Goal: Information Seeking & Learning: Learn about a topic

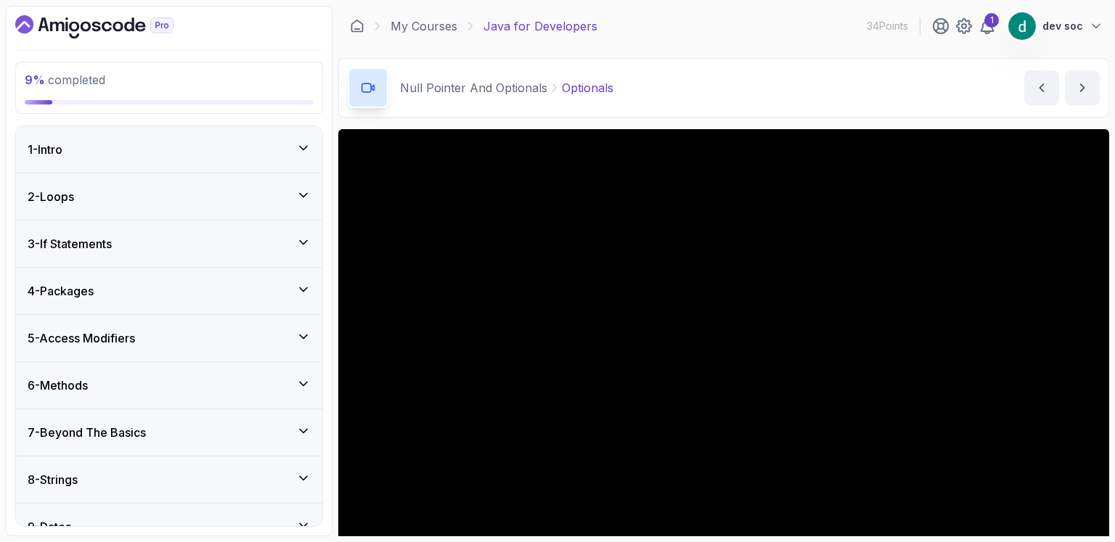
scroll to position [126, 0]
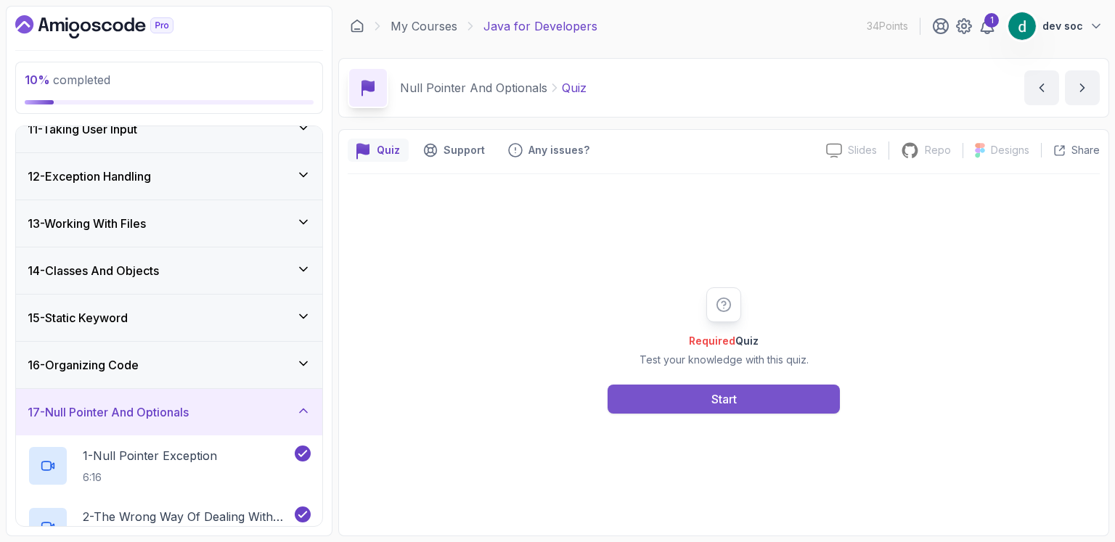
click at [713, 391] on div "Start" at bounding box center [723, 398] width 25 height 17
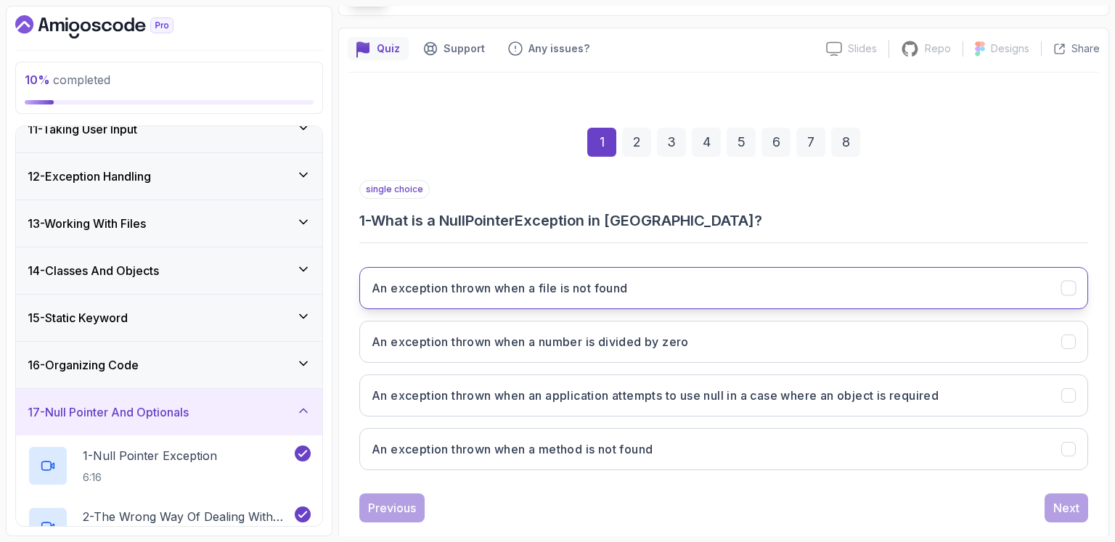
scroll to position [127, 0]
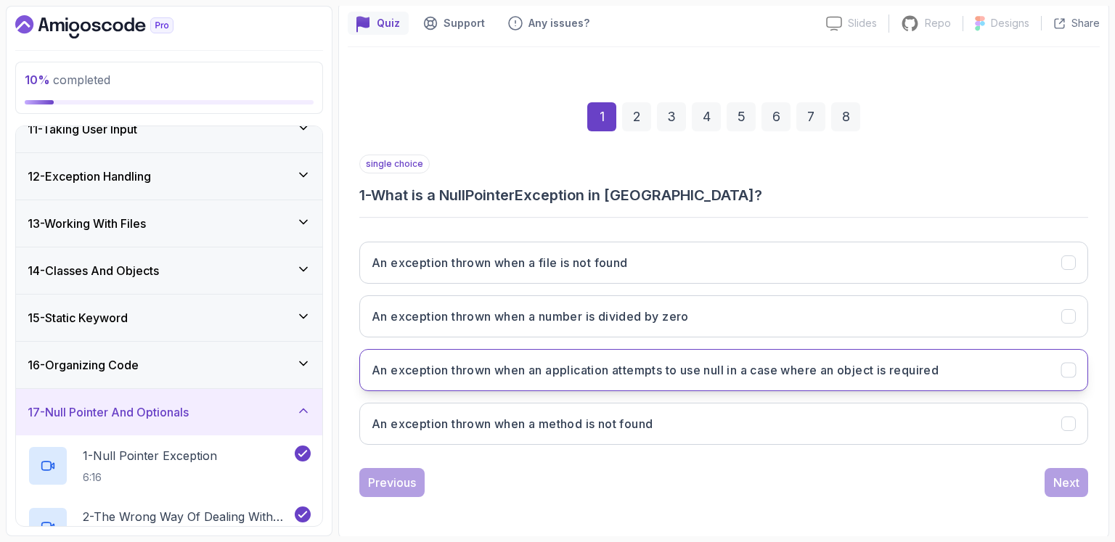
click at [904, 382] on button "An exception thrown when an application attempts to use null in a case where an…" at bounding box center [723, 370] width 729 height 42
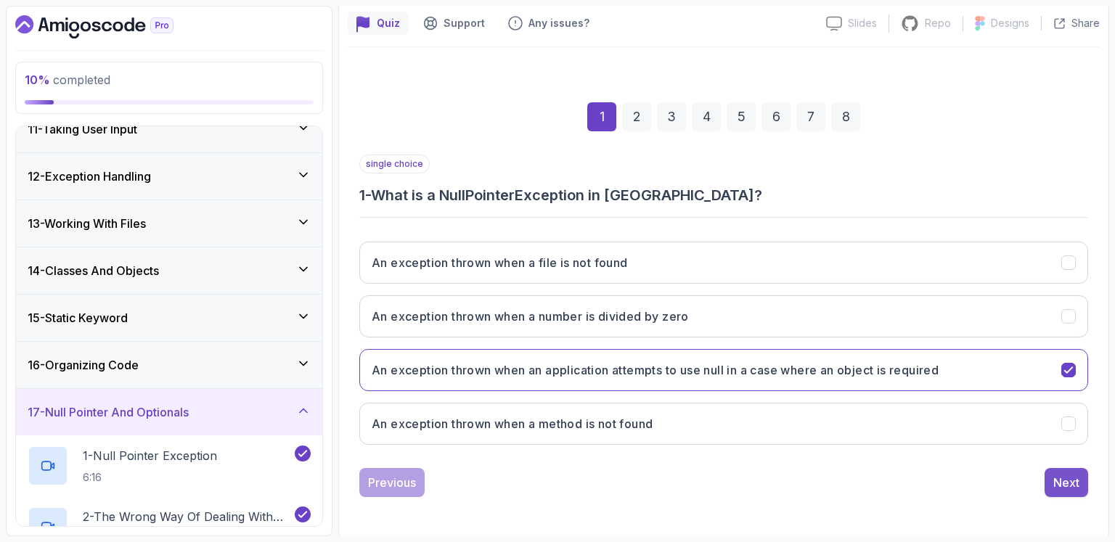
click at [1051, 472] on button "Next" at bounding box center [1066, 482] width 44 height 29
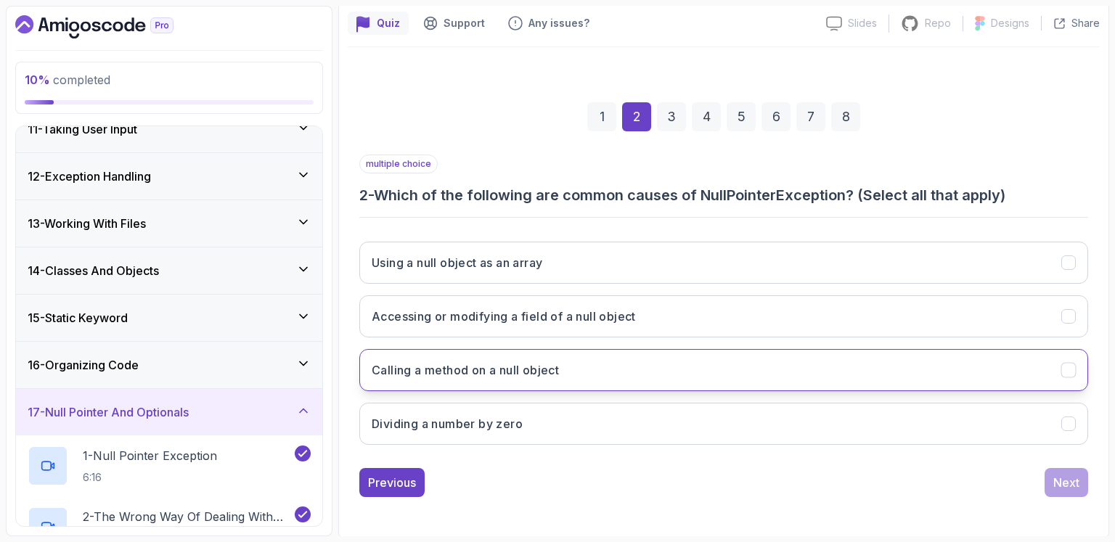
click at [543, 368] on h3 "Calling a method on a null object" at bounding box center [465, 369] width 187 height 17
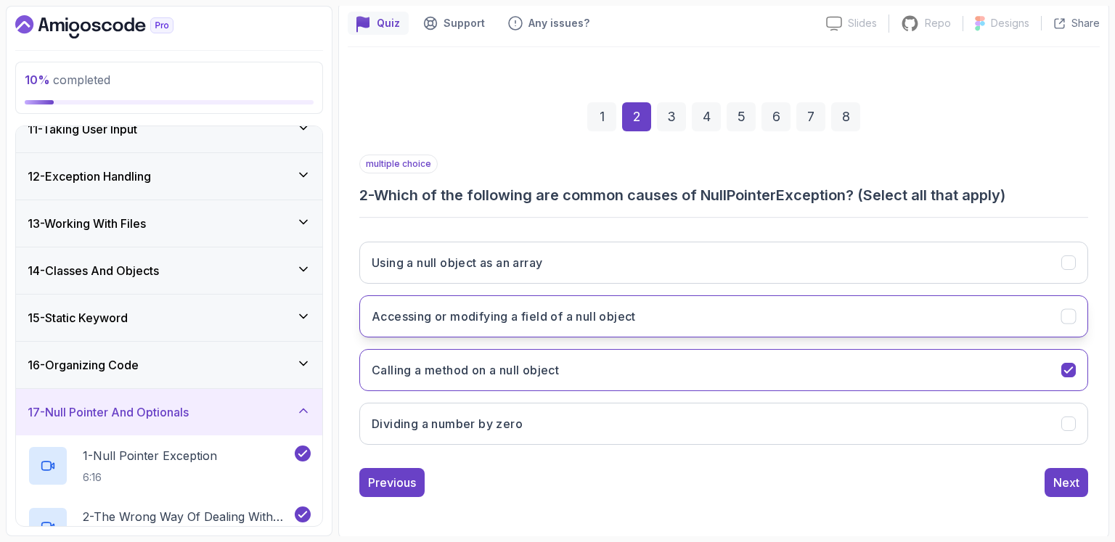
click at [586, 314] on h3 "Accessing or modifying a field of a null object" at bounding box center [504, 316] width 264 height 17
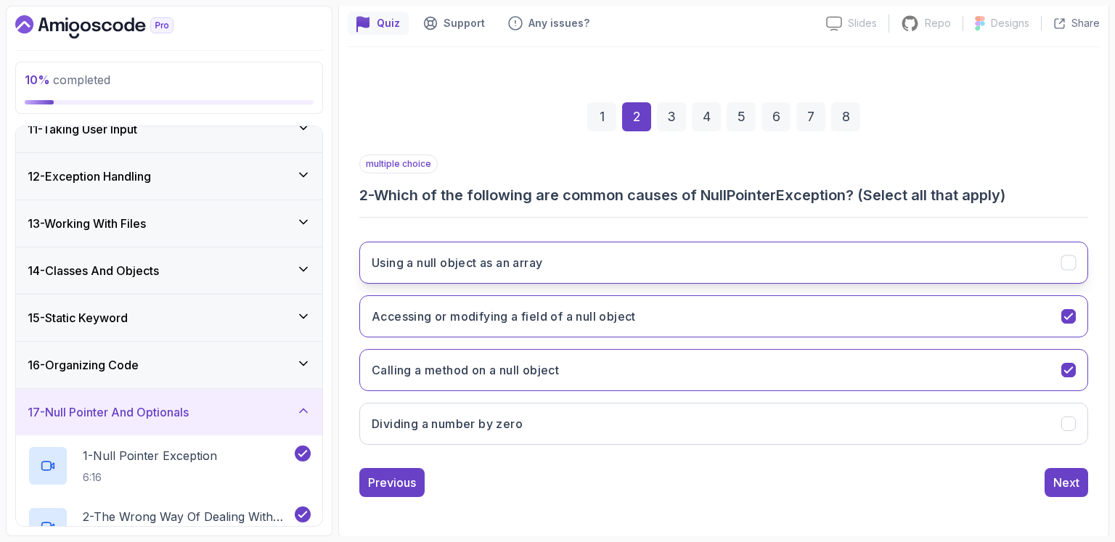
click at [525, 276] on button "Using a null object as an array" at bounding box center [723, 263] width 729 height 42
click at [1058, 474] on div "Next" at bounding box center [1066, 482] width 26 height 17
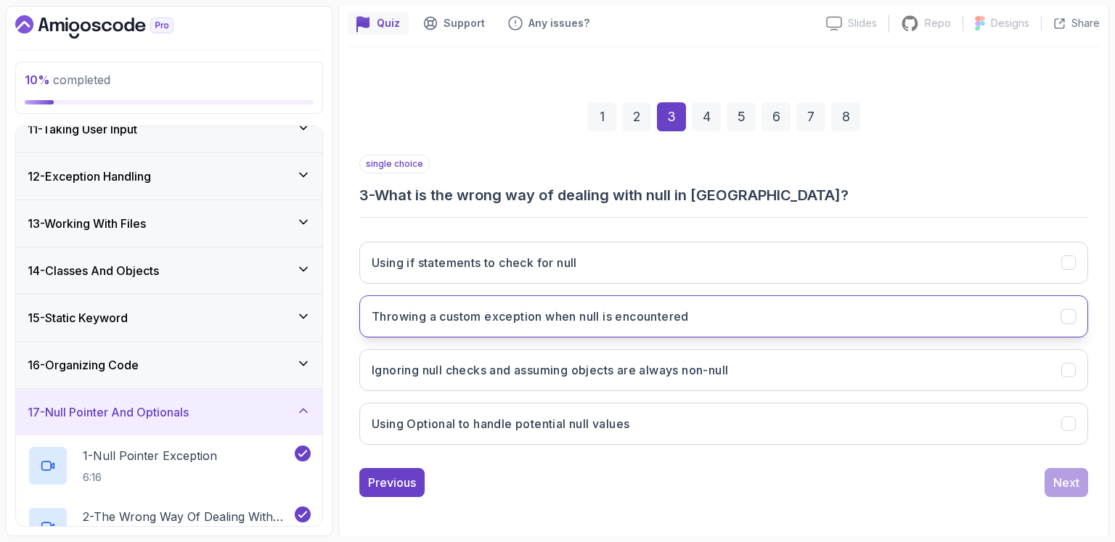
click at [485, 326] on button "Throwing a custom exception when null is encountered" at bounding box center [723, 316] width 729 height 42
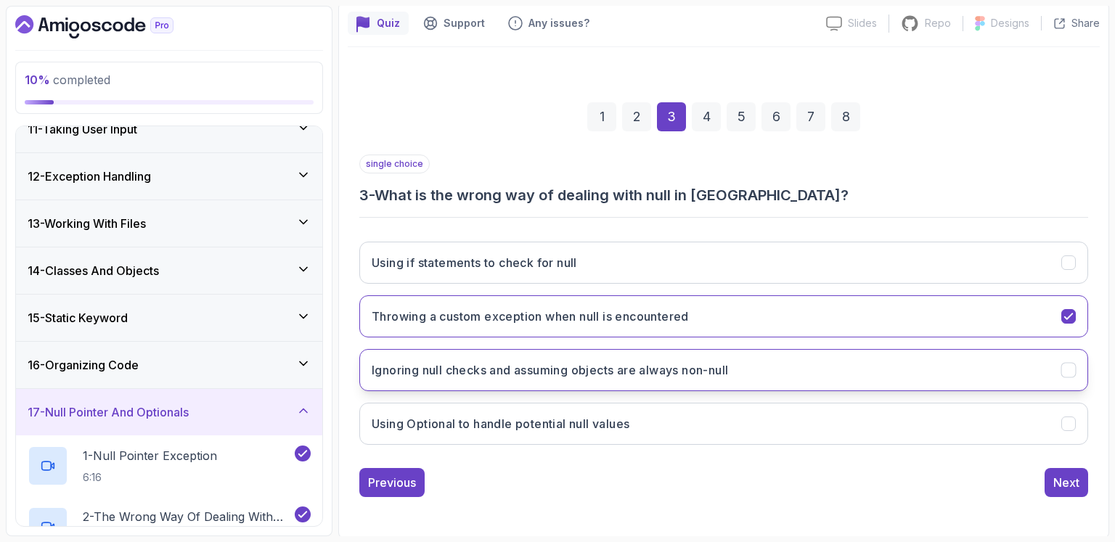
click at [583, 386] on button "Ignoring null checks and assuming objects are always non-null" at bounding box center [723, 370] width 729 height 42
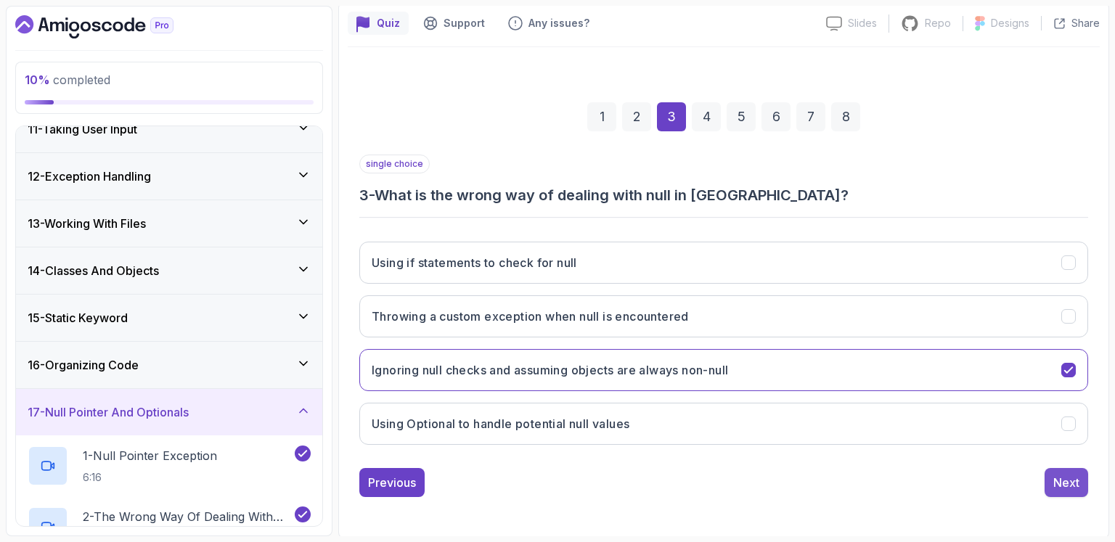
click at [1063, 474] on div "Next" at bounding box center [1066, 482] width 26 height 17
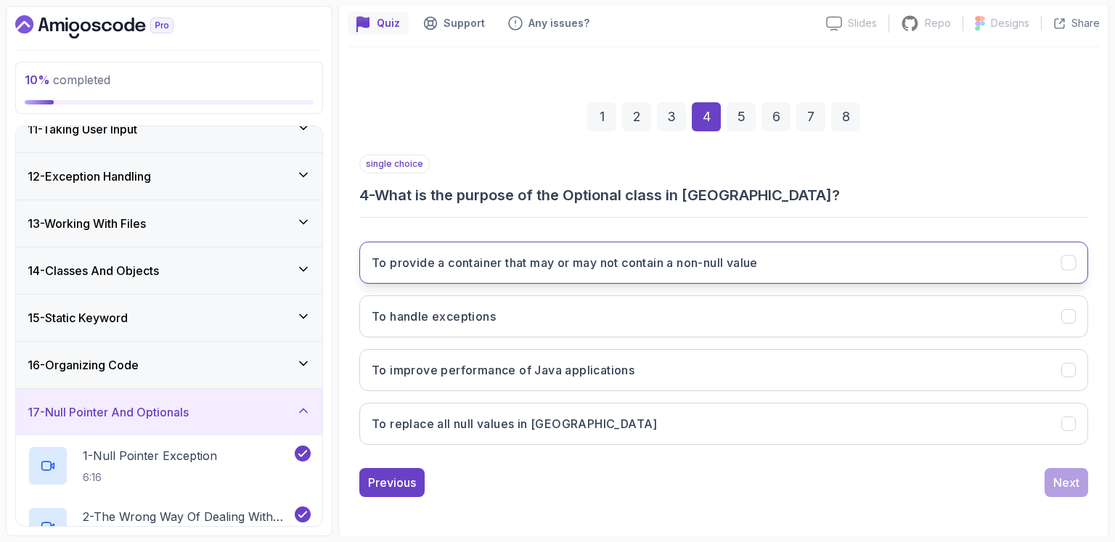
click at [820, 263] on button "To provide a container that may or may not contain a non-null value" at bounding box center [723, 263] width 729 height 42
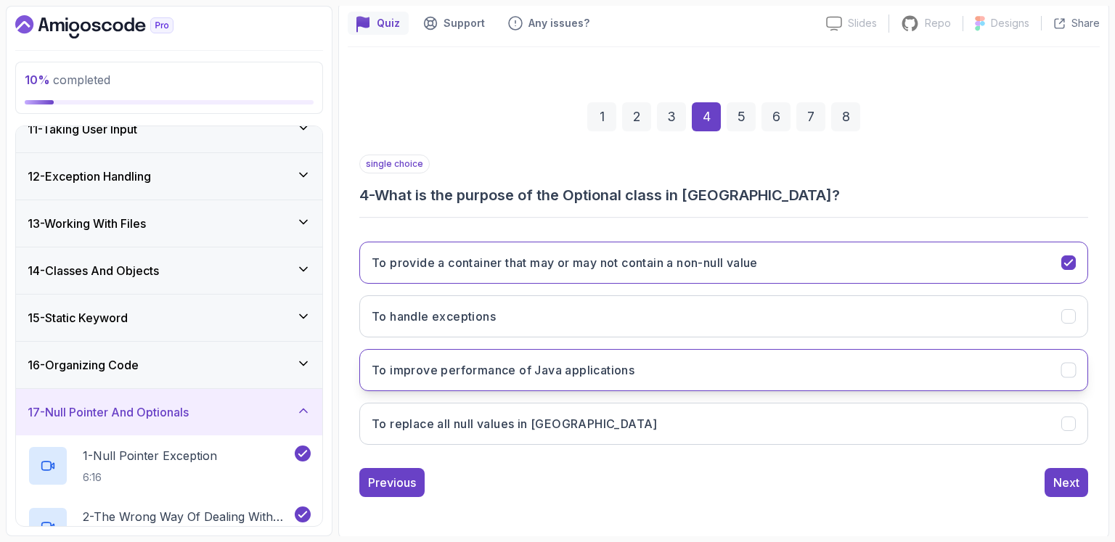
click at [708, 366] on button "To improve performance of Java applications" at bounding box center [723, 370] width 729 height 42
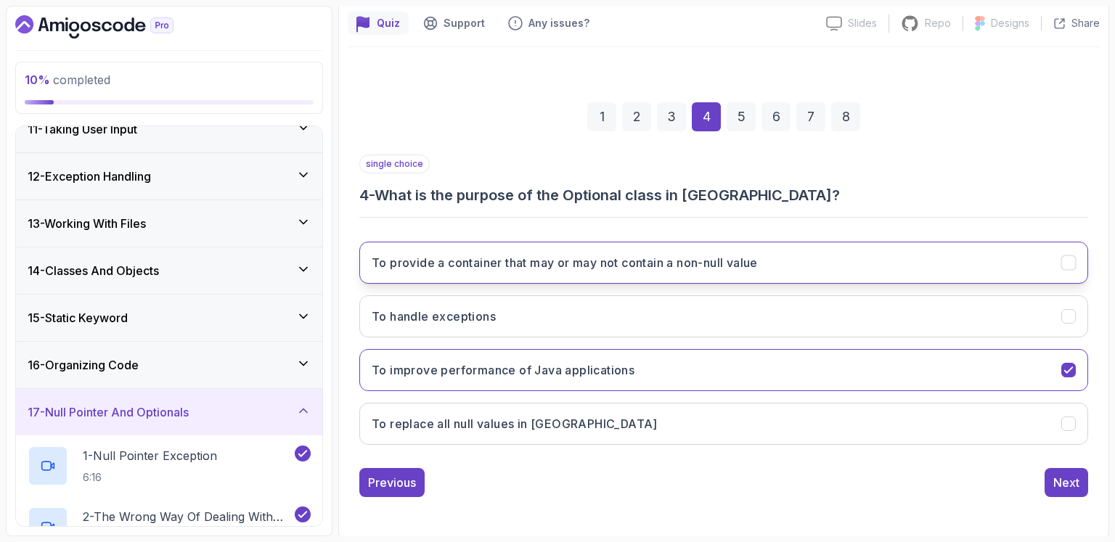
click at [734, 250] on button "To provide a container that may or may not contain a non-null value" at bounding box center [723, 263] width 729 height 42
click at [1068, 483] on div "Next" at bounding box center [1066, 482] width 26 height 17
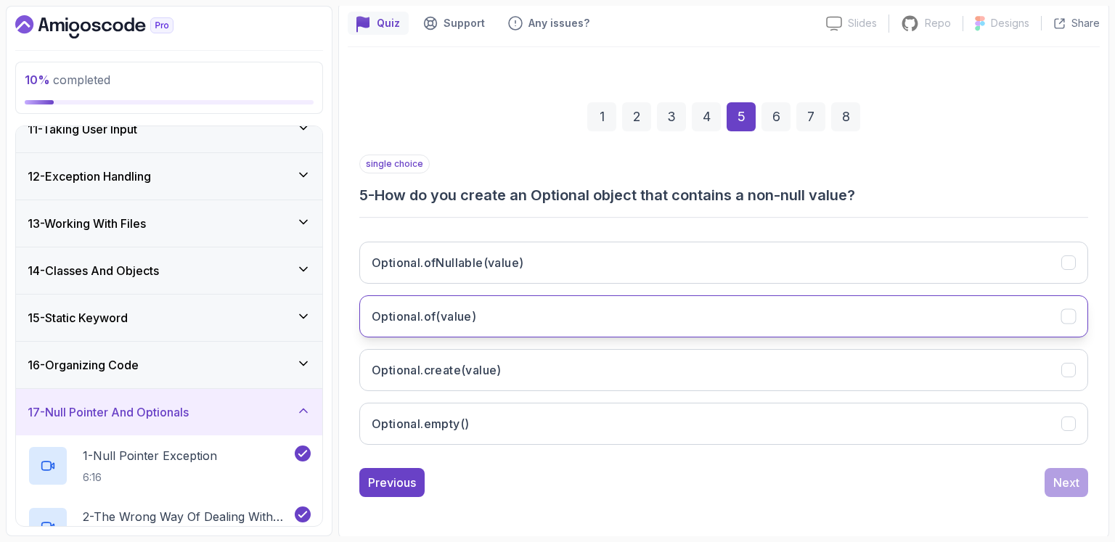
click at [647, 314] on button "Optional.of(value)" at bounding box center [723, 316] width 729 height 42
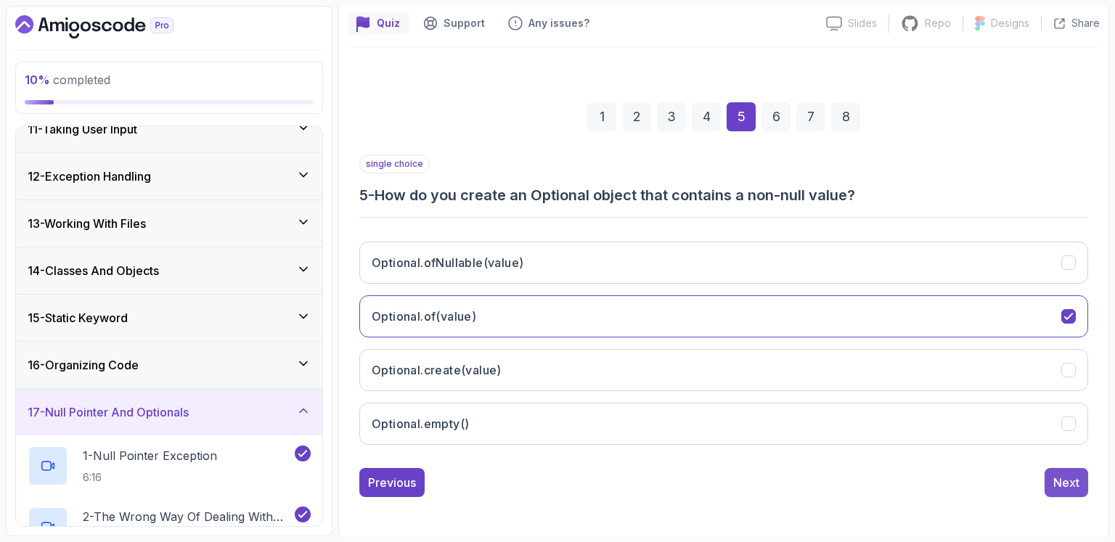
click at [1077, 481] on div "Next" at bounding box center [1066, 482] width 26 height 17
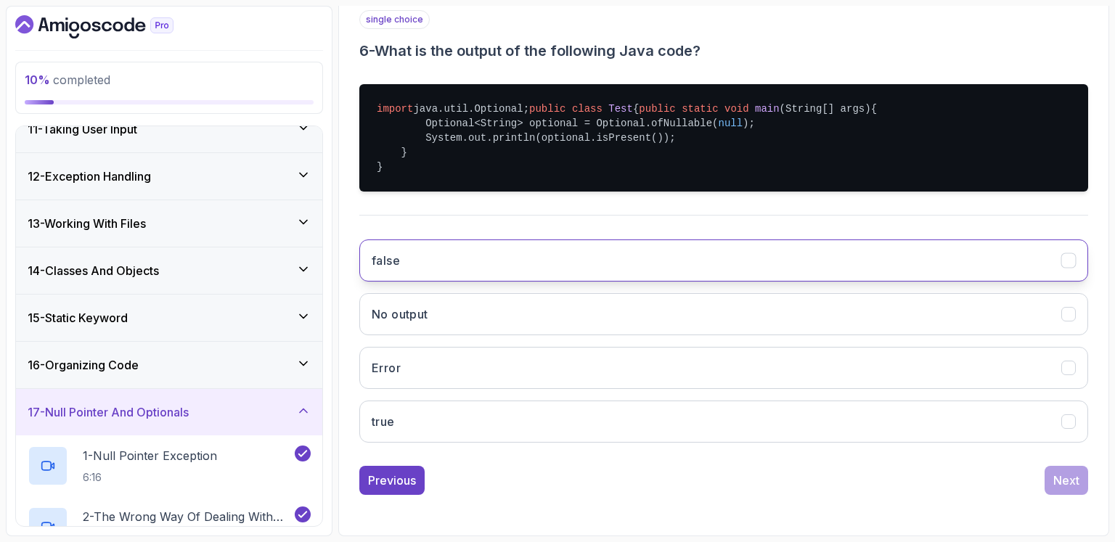
scroll to position [296, 0]
click at [568, 257] on button "false" at bounding box center [723, 260] width 729 height 42
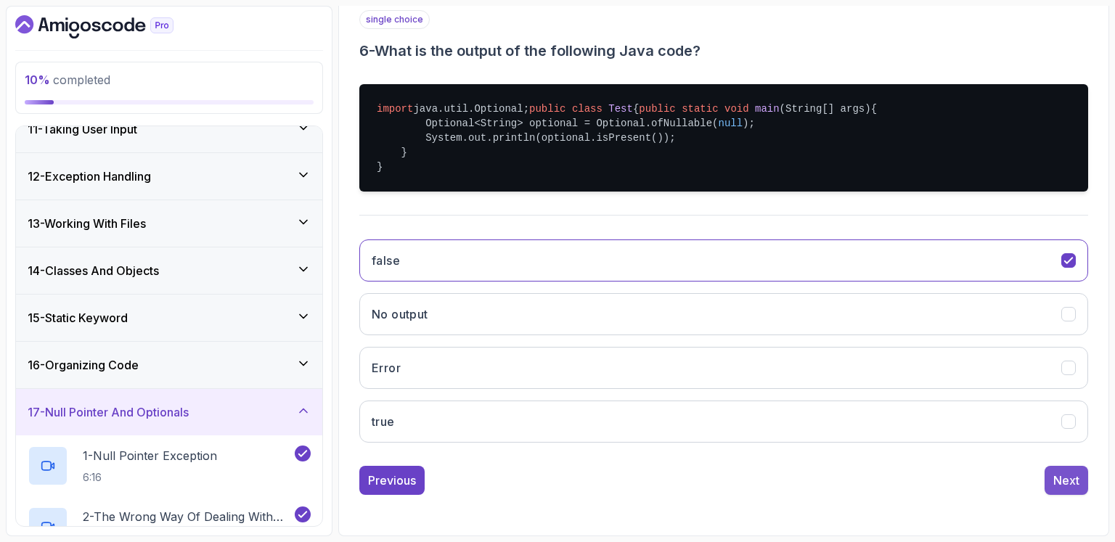
click at [1074, 481] on div "Next" at bounding box center [1066, 480] width 26 height 17
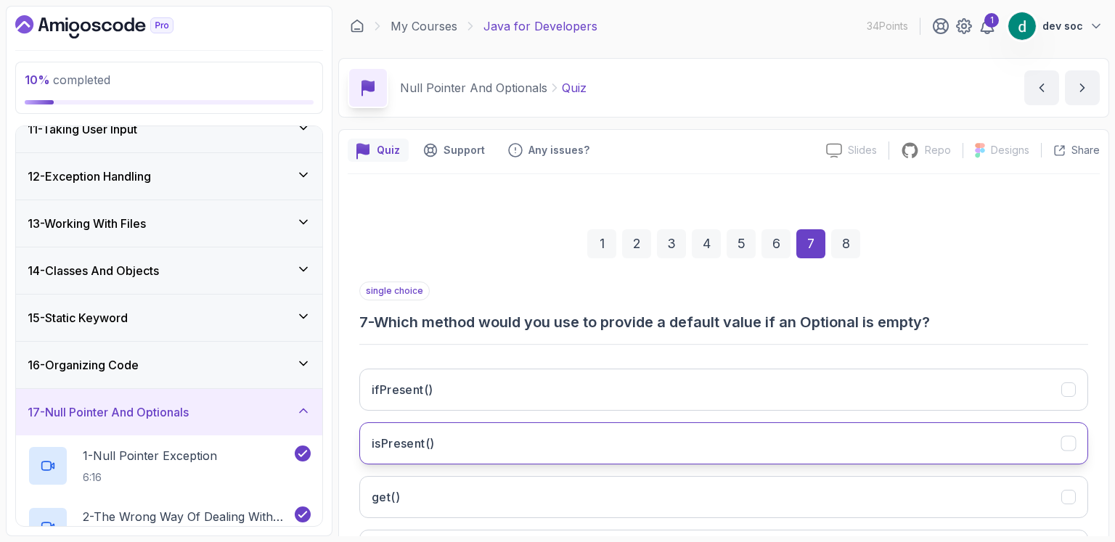
scroll to position [127, 0]
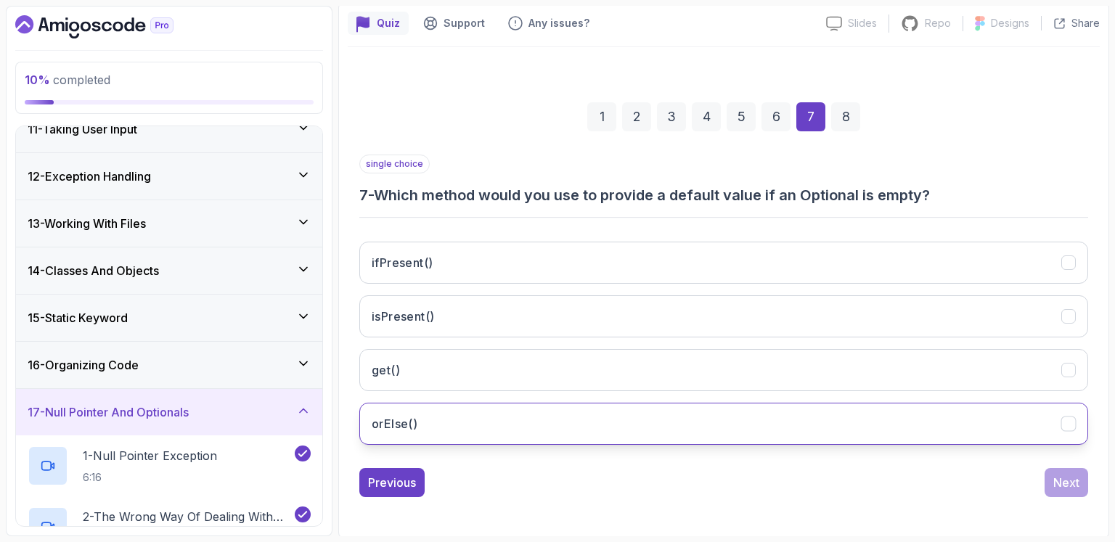
click at [687, 416] on button "orElse()" at bounding box center [723, 424] width 729 height 42
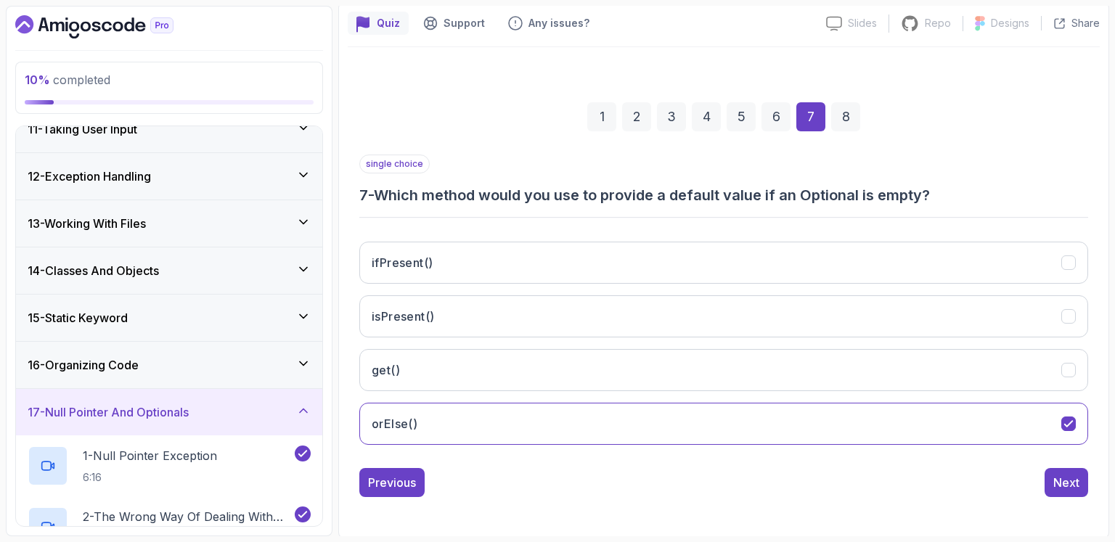
drag, startPoint x: 1065, startPoint y: 474, endPoint x: 1063, endPoint y: 463, distance: 11.0
click at [1065, 474] on div "Next" at bounding box center [1066, 482] width 26 height 17
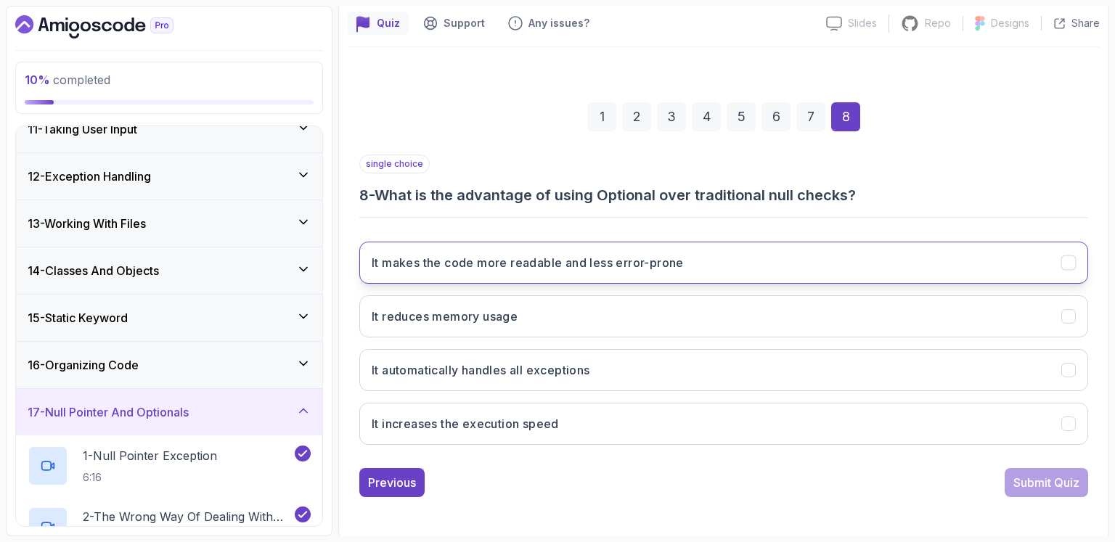
click at [631, 275] on button "It makes the code more readable and less error-prone" at bounding box center [723, 263] width 729 height 42
click at [1056, 475] on div "Submit Quiz" at bounding box center [1046, 482] width 66 height 17
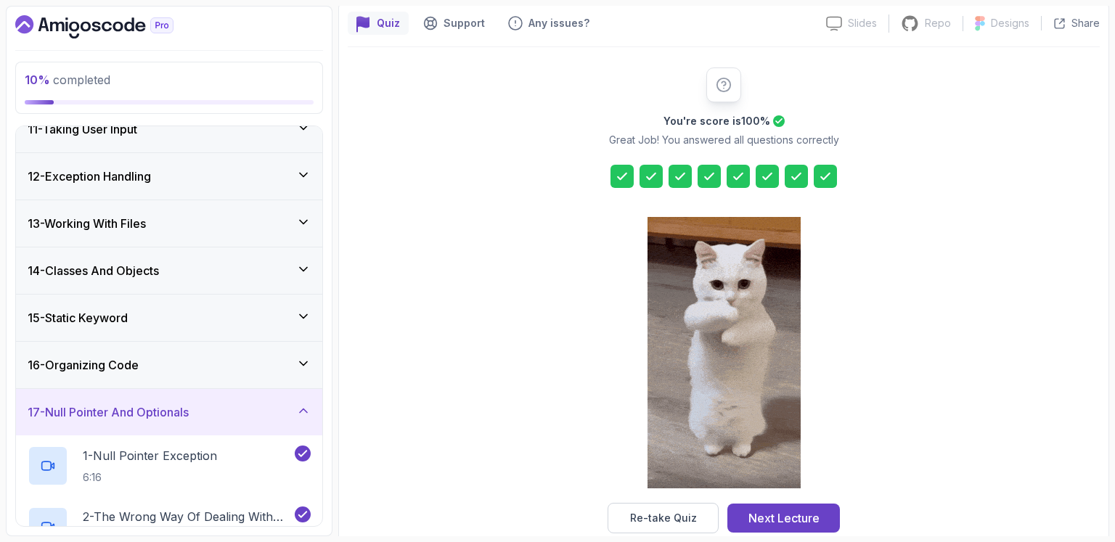
scroll to position [152, 0]
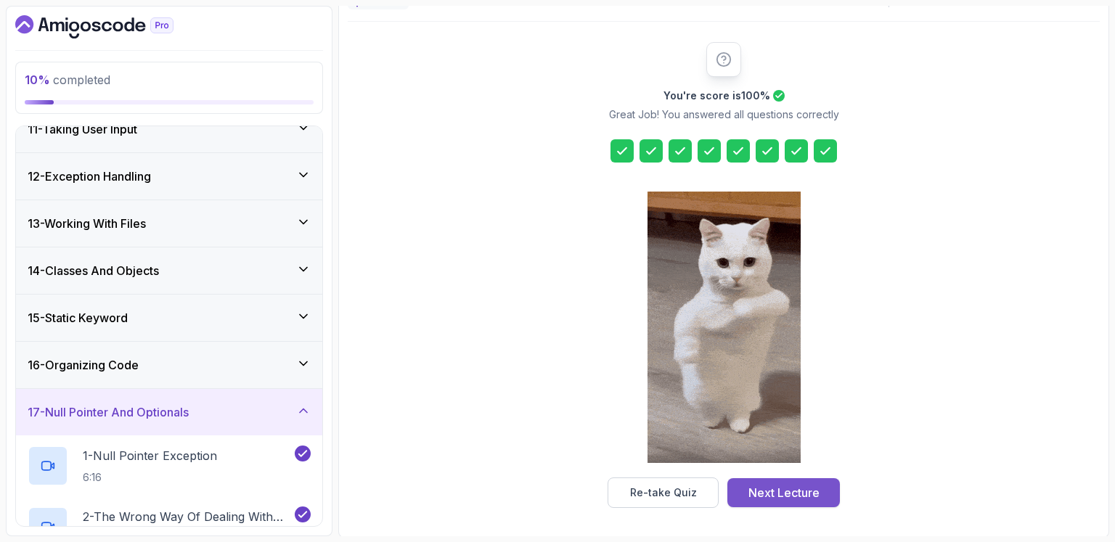
click at [777, 488] on div "Next Lecture" at bounding box center [783, 492] width 71 height 17
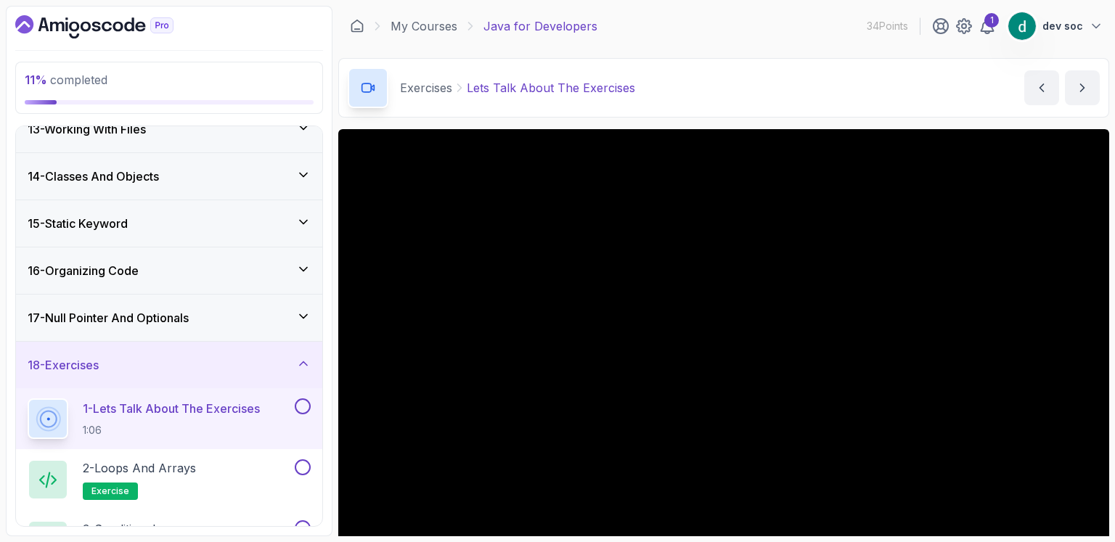
scroll to position [438, 0]
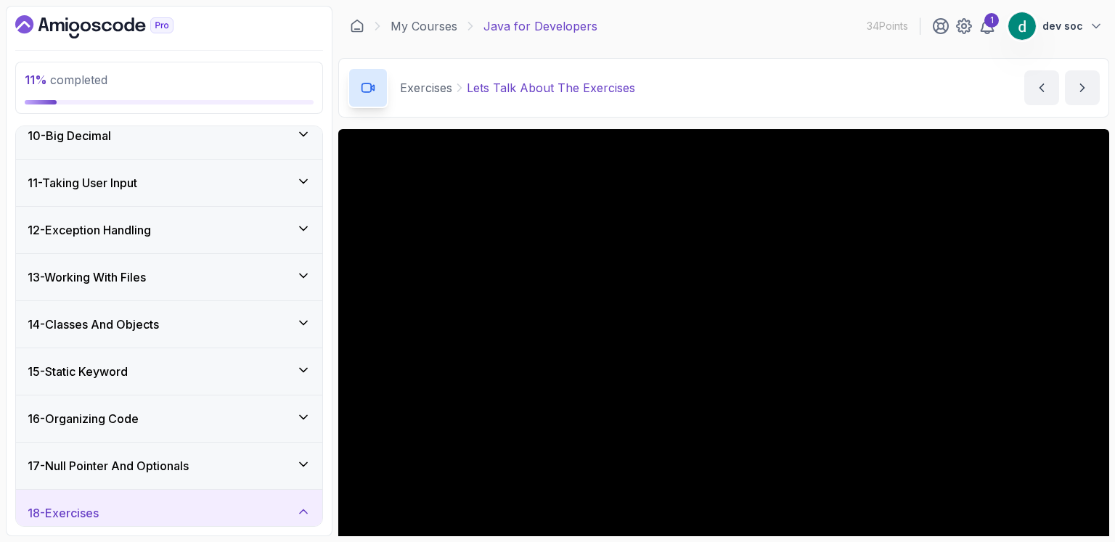
click at [54, 21] on icon "Dashboard" at bounding box center [94, 26] width 158 height 23
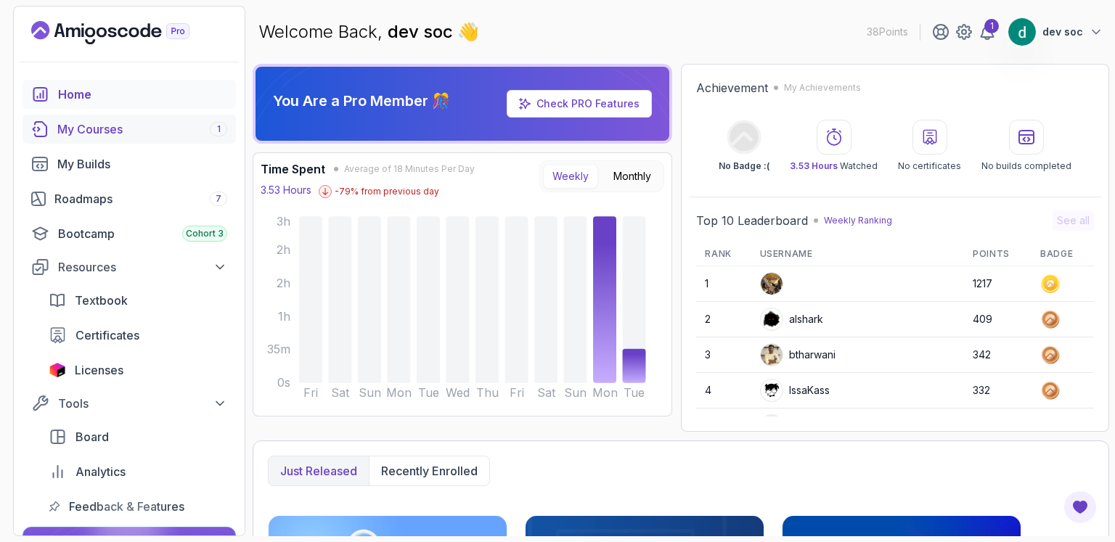
click at [123, 128] on div "My Courses 1" at bounding box center [142, 128] width 170 height 17
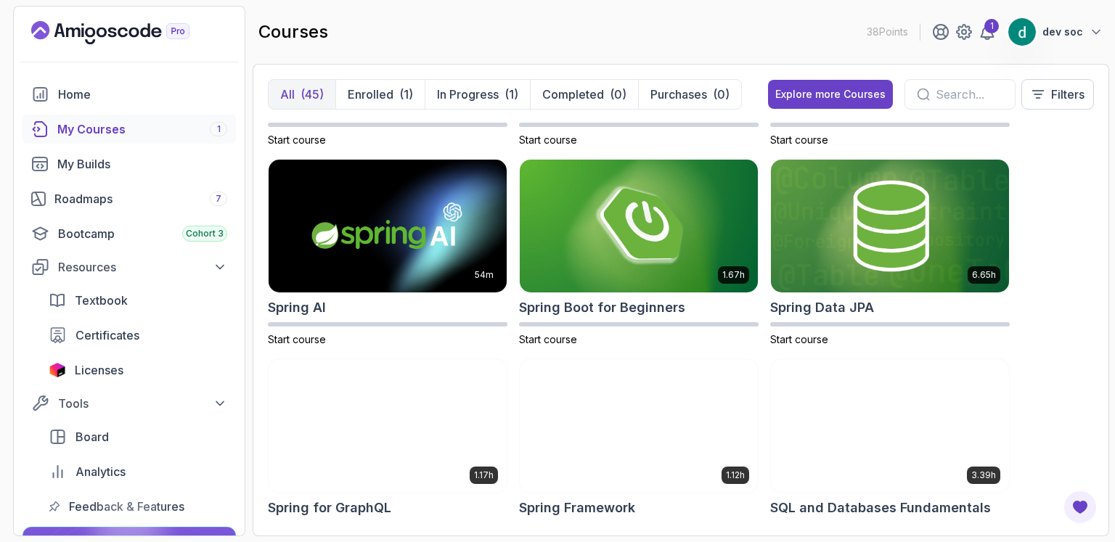
scroll to position [2370, 0]
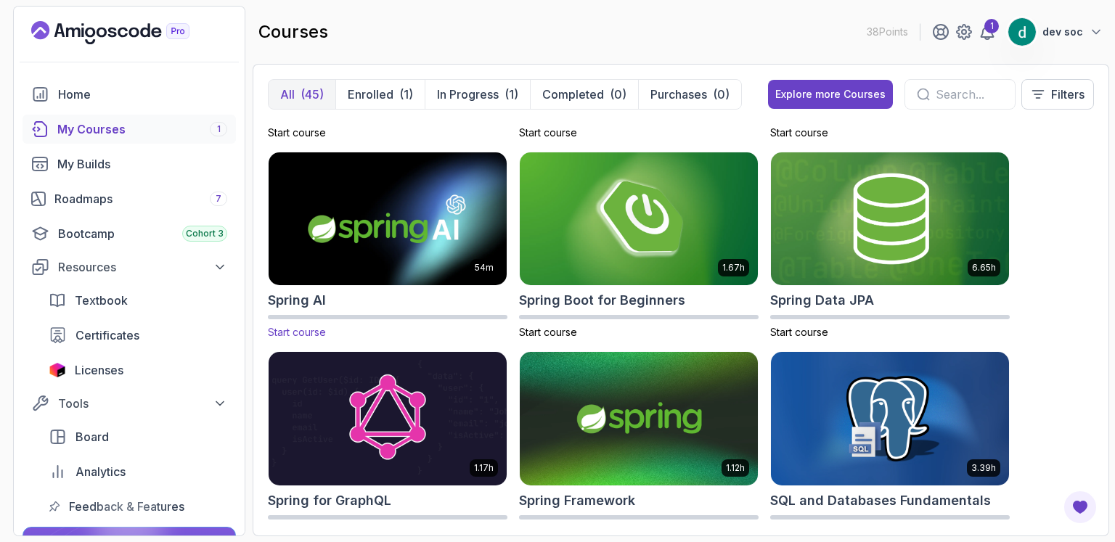
click at [384, 231] on img at bounding box center [388, 219] width 250 height 140
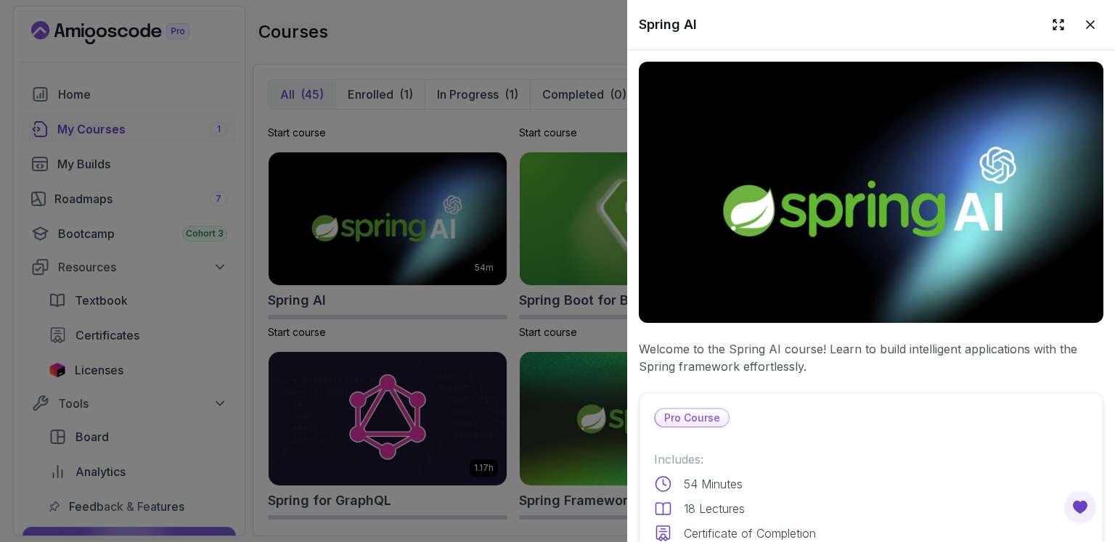
click at [823, 229] on img at bounding box center [871, 192] width 464 height 261
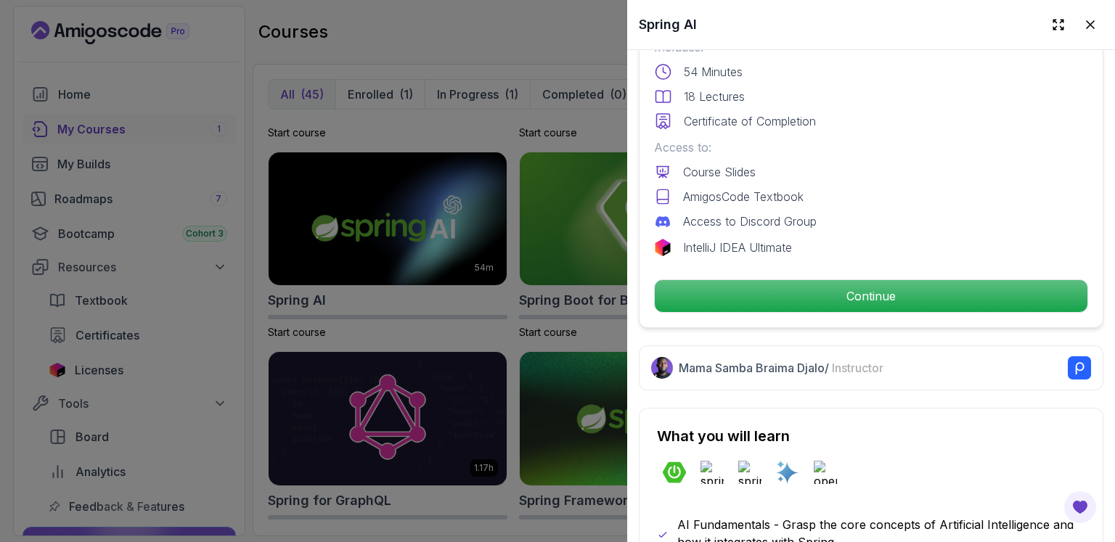
scroll to position [508, 0]
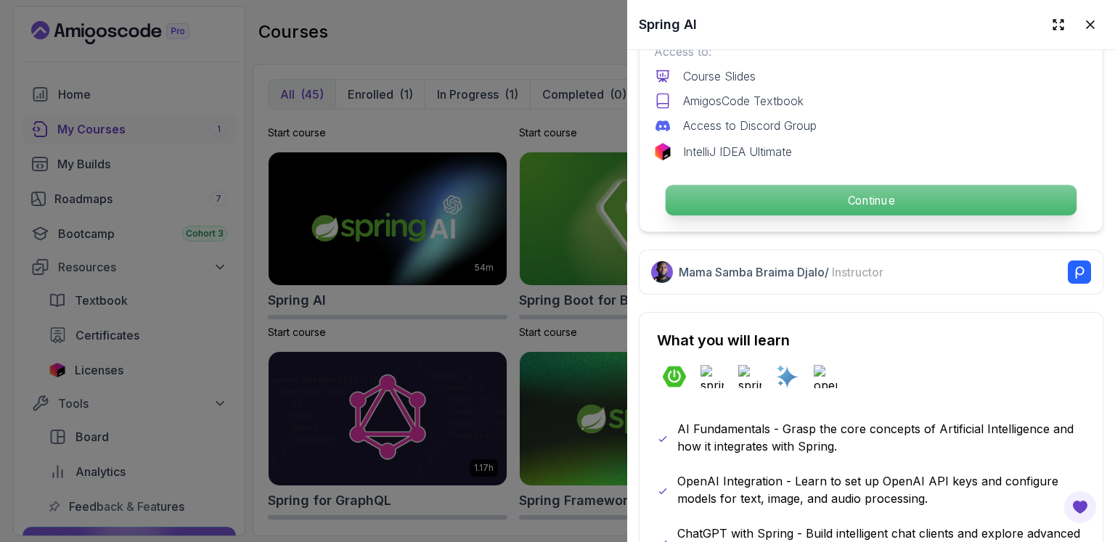
click at [857, 189] on p "Continue" at bounding box center [870, 200] width 411 height 30
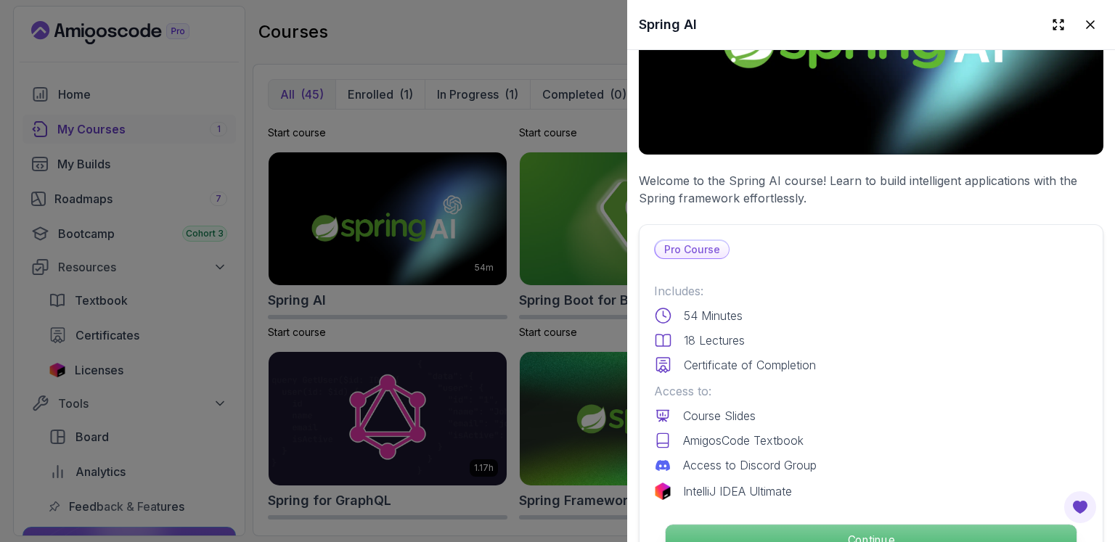
scroll to position [0, 0]
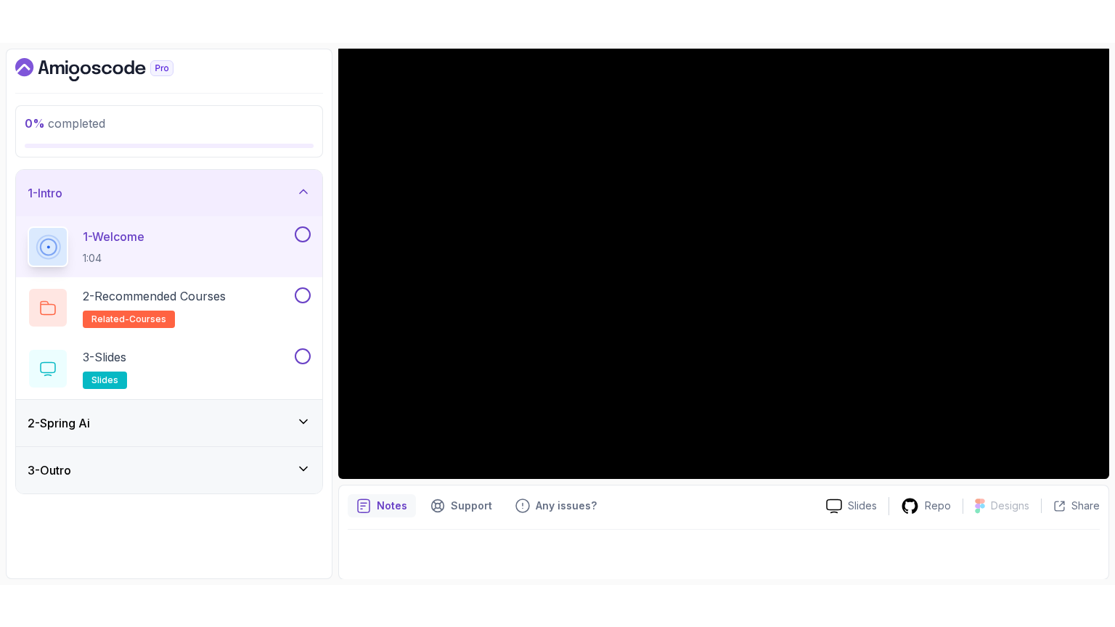
scroll to position [41, 0]
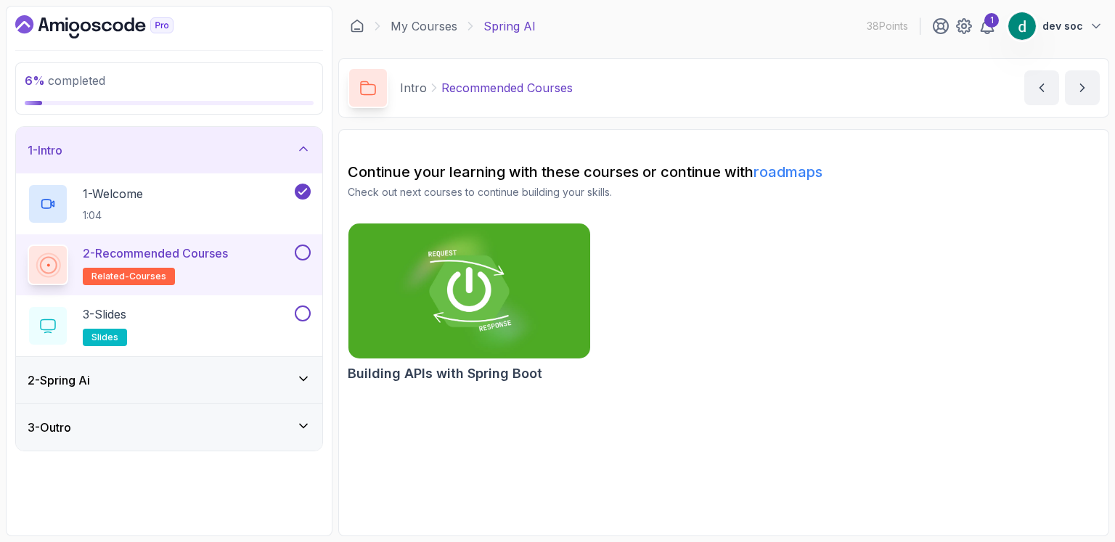
click at [174, 257] on p "2 - Recommended Courses" at bounding box center [155, 253] width 145 height 17
click at [194, 245] on p "2 - Recommended Courses" at bounding box center [155, 253] width 145 height 17
click at [434, 276] on img at bounding box center [469, 291] width 253 height 142
click at [149, 253] on p "2 - Recommended Courses" at bounding box center [155, 253] width 145 height 17
click at [300, 247] on button at bounding box center [303, 253] width 16 height 16
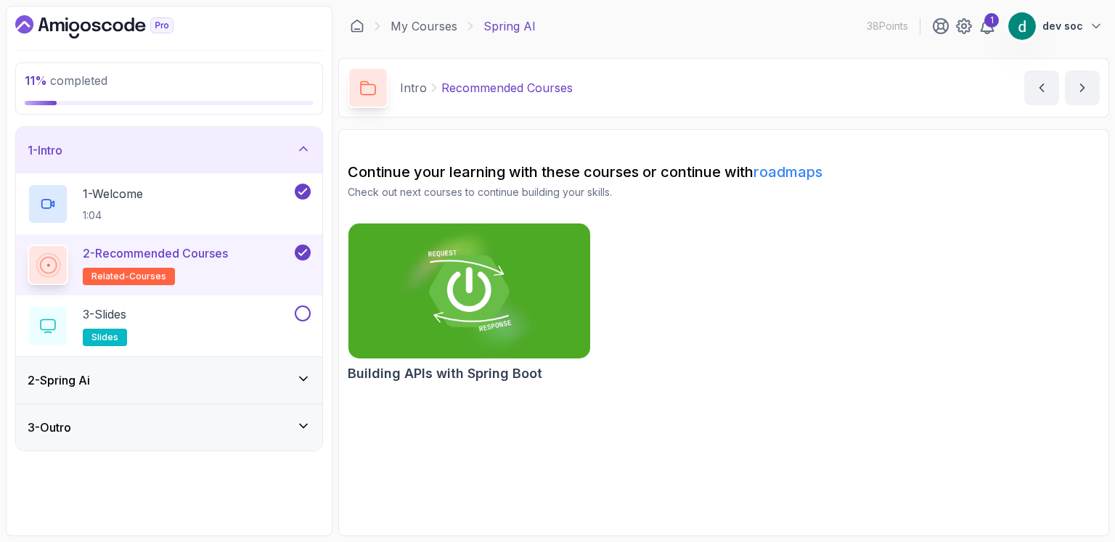
click at [126, 276] on span "related-courses" at bounding box center [128, 277] width 75 height 12
click at [126, 313] on p "3 - Slides" at bounding box center [105, 314] width 44 height 17
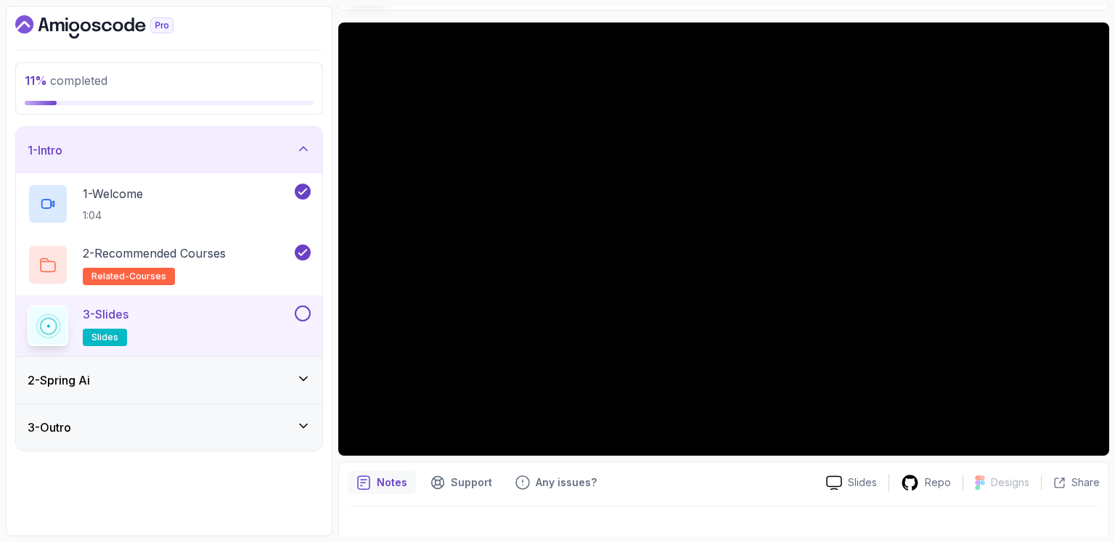
scroll to position [126, 0]
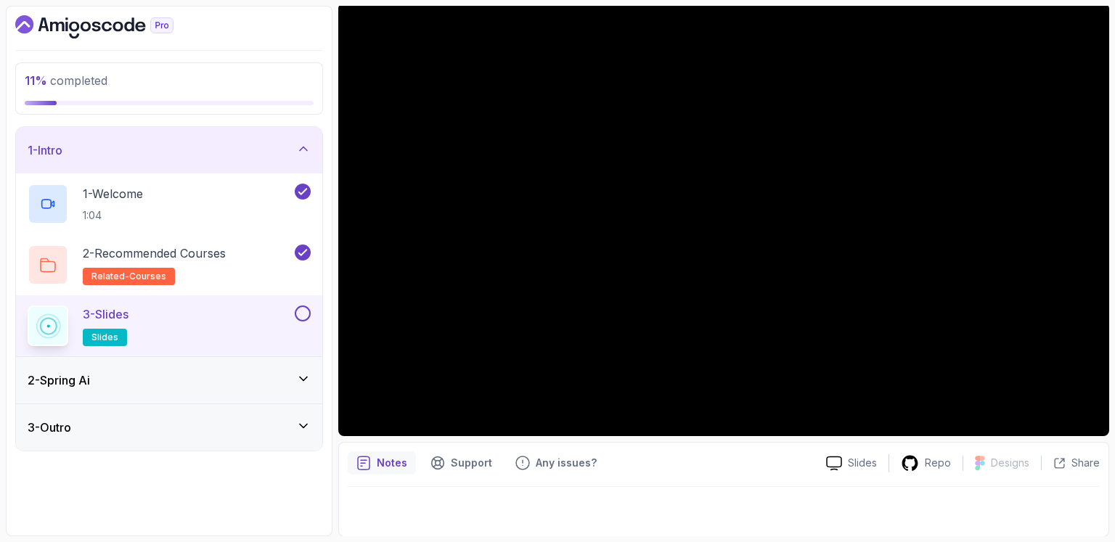
click at [306, 382] on icon at bounding box center [303, 379] width 15 height 15
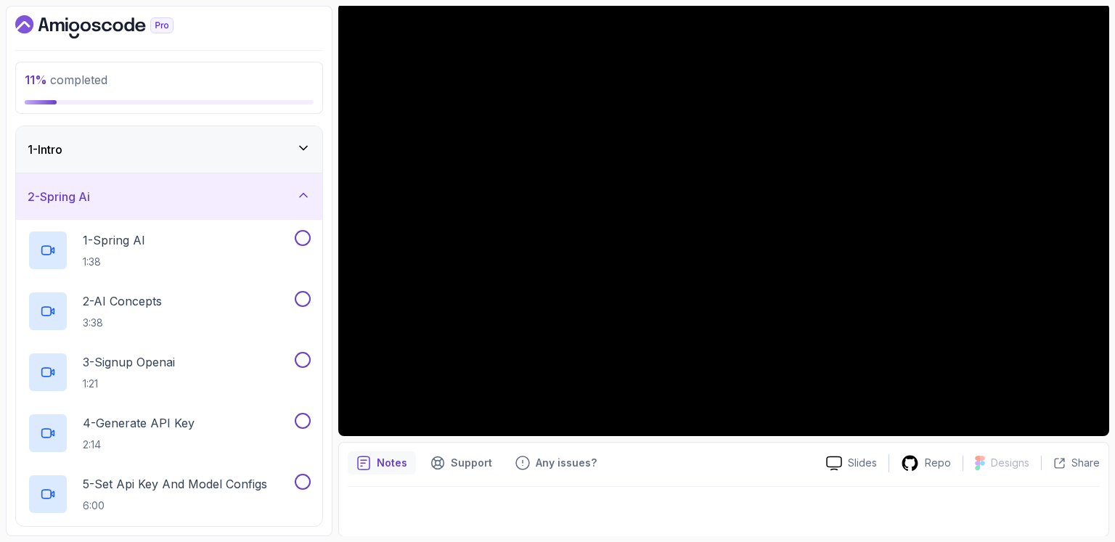
click at [299, 143] on icon at bounding box center [303, 148] width 15 height 15
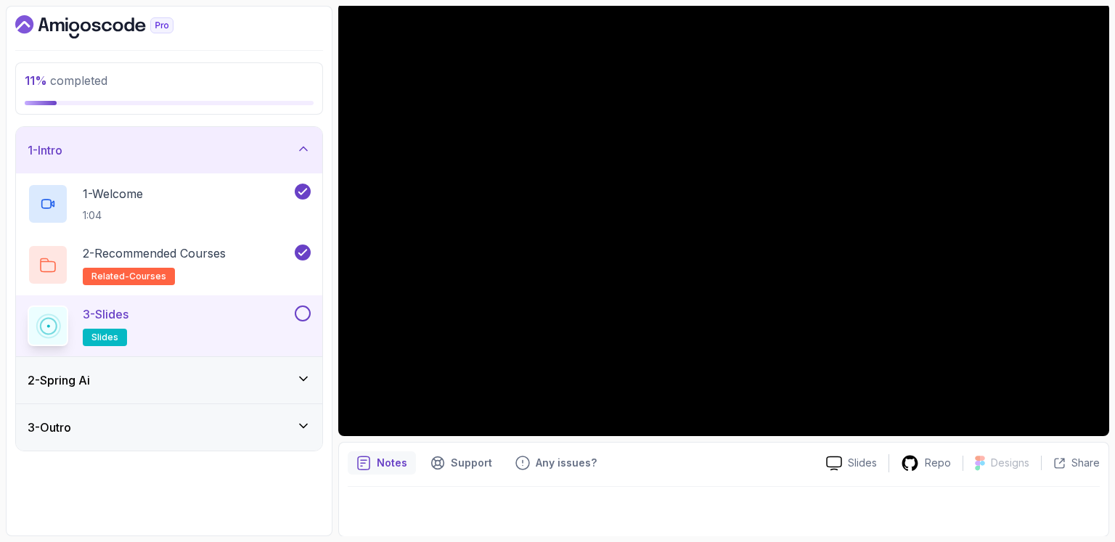
click at [307, 316] on button at bounding box center [303, 314] width 16 height 16
click at [301, 380] on icon at bounding box center [303, 379] width 15 height 15
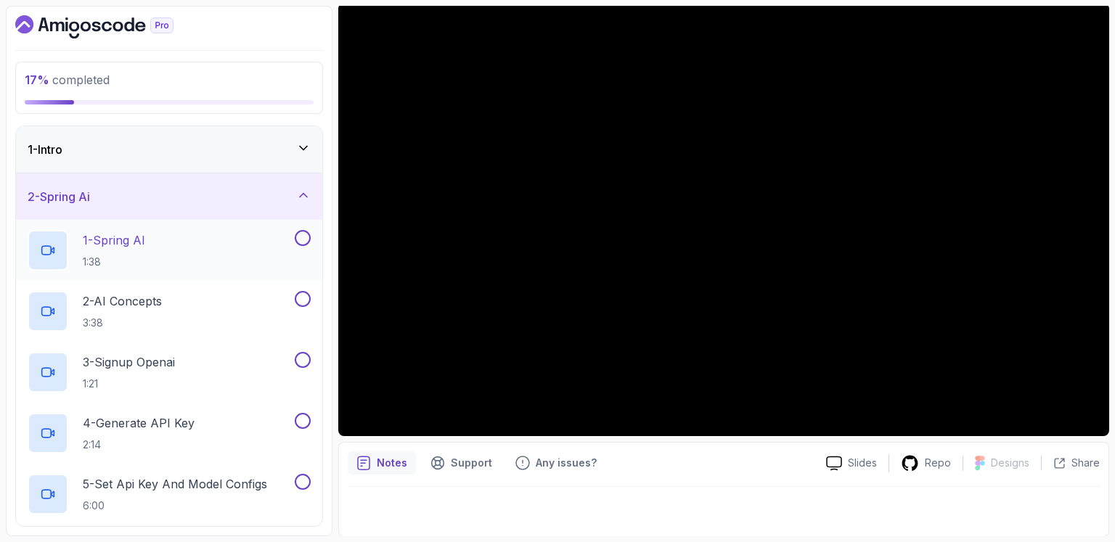
click at [178, 248] on div "1 - Spring AI 1:38" at bounding box center [160, 250] width 264 height 41
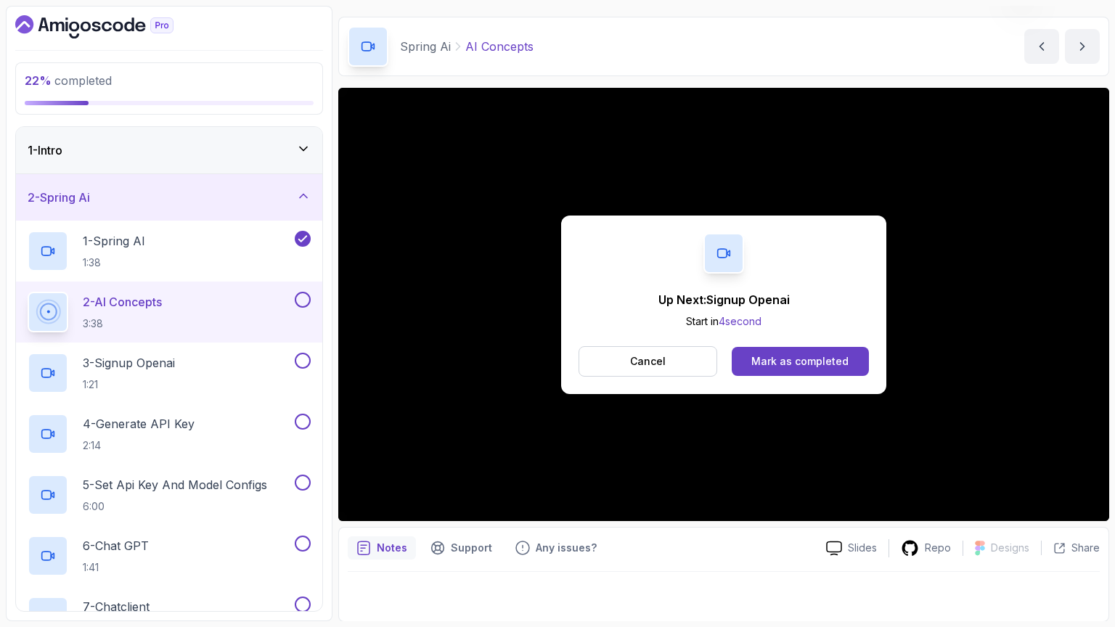
scroll to position [126, 0]
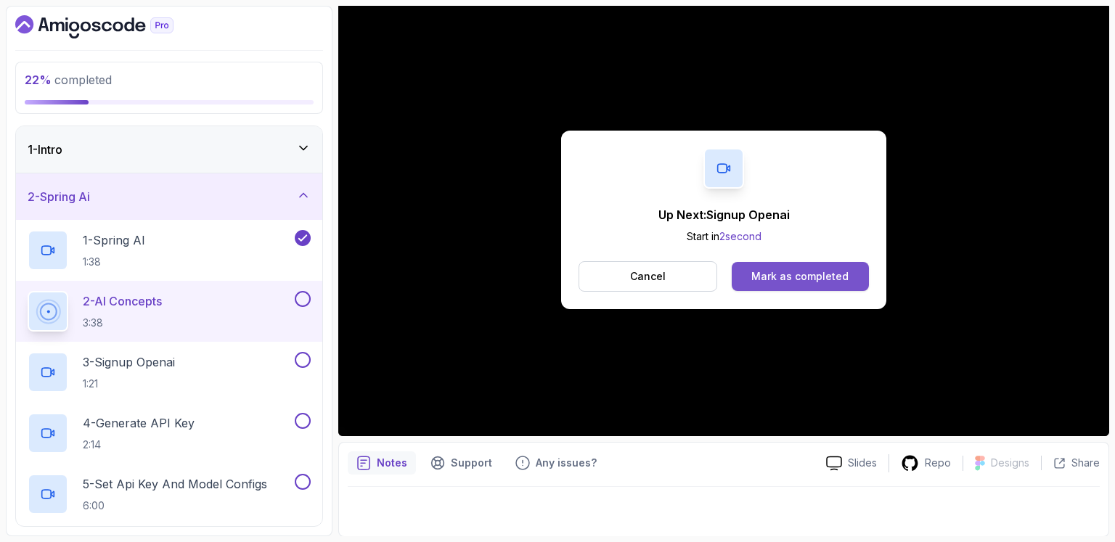
click at [829, 269] on div "Mark as completed" at bounding box center [799, 276] width 97 height 15
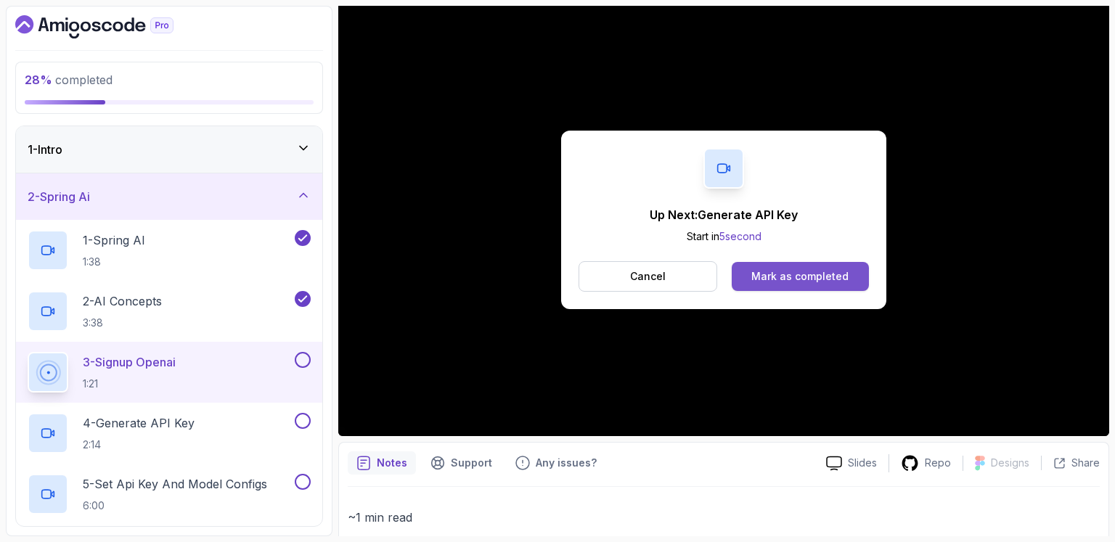
click at [832, 276] on div "Mark as completed" at bounding box center [799, 276] width 97 height 15
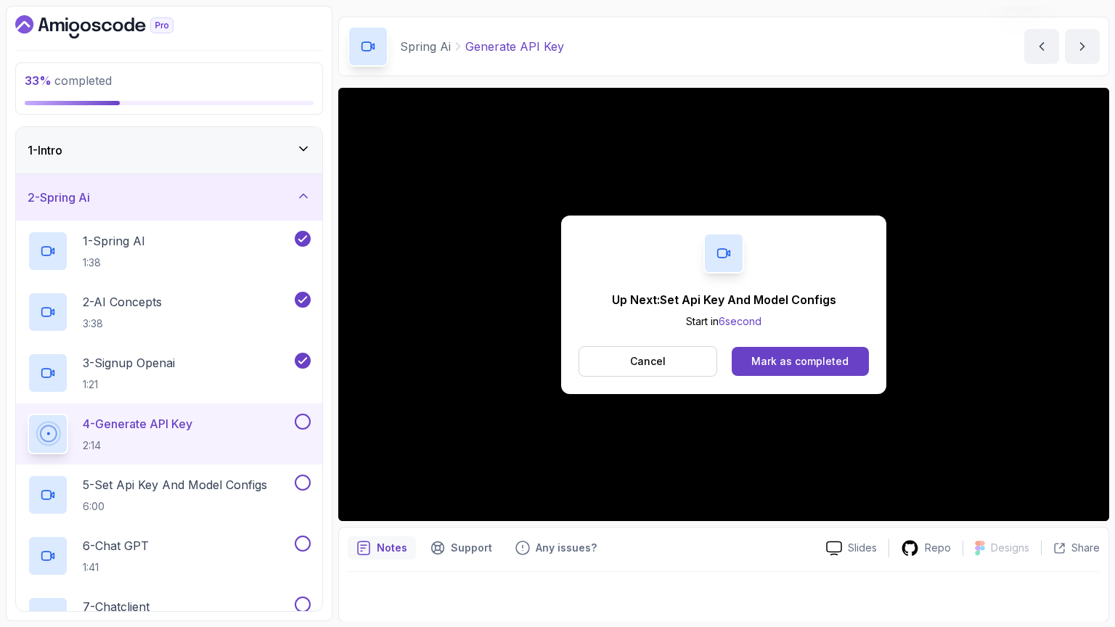
scroll to position [126, 0]
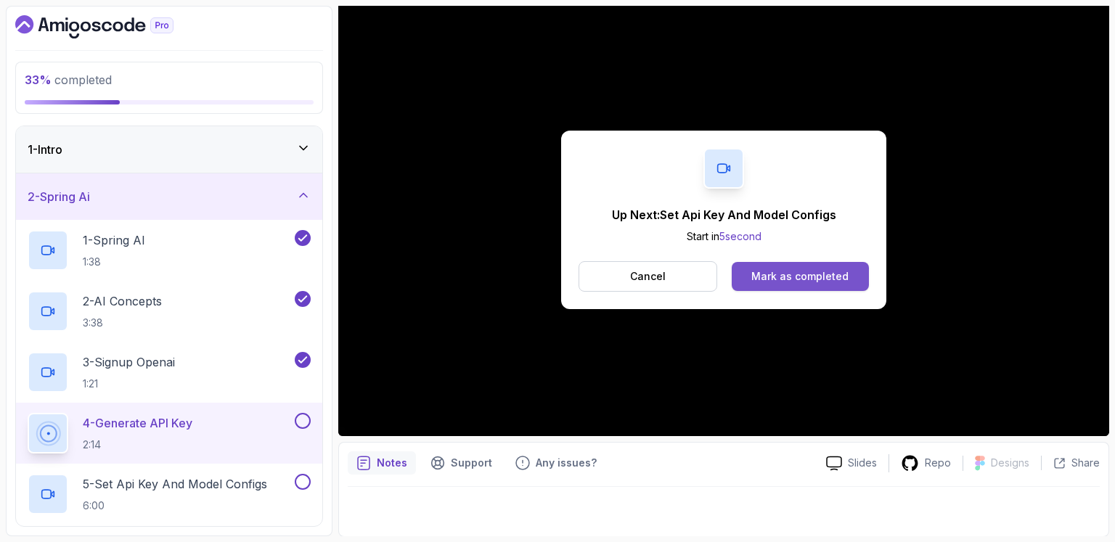
click at [862, 284] on button "Mark as completed" at bounding box center [800, 276] width 137 height 29
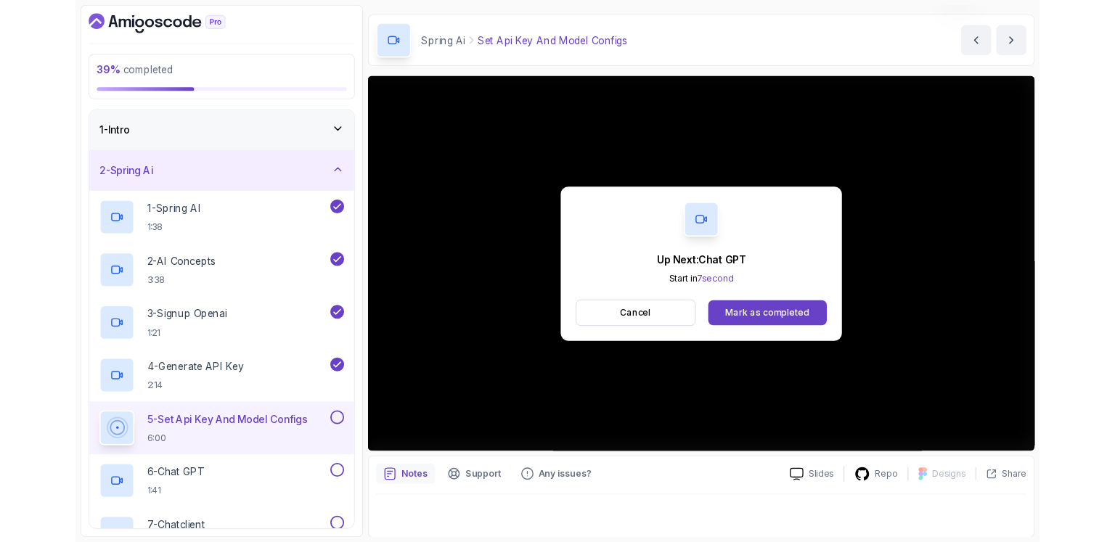
scroll to position [126, 0]
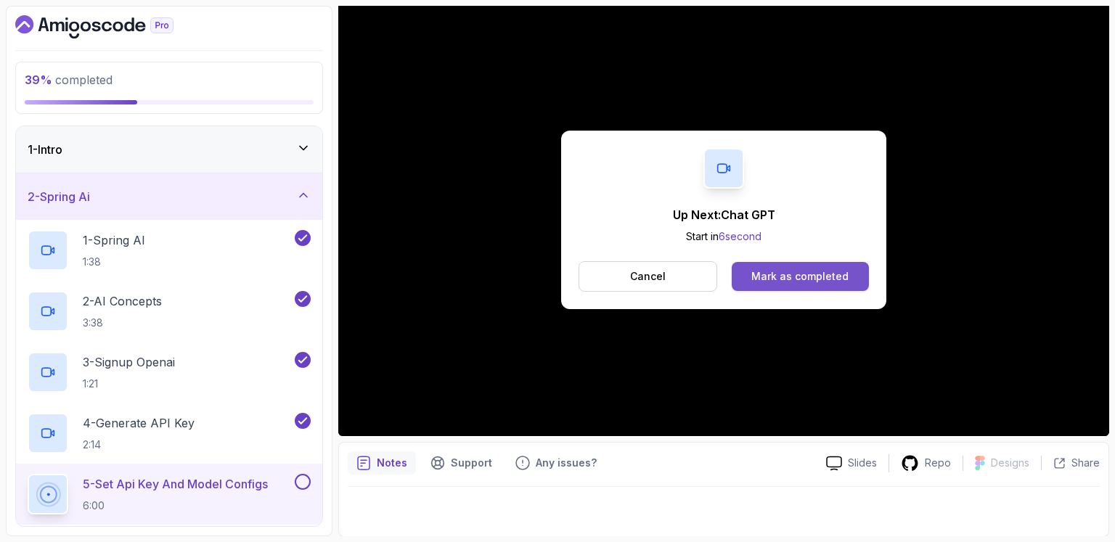
click at [809, 274] on div "Mark as completed" at bounding box center [799, 276] width 97 height 15
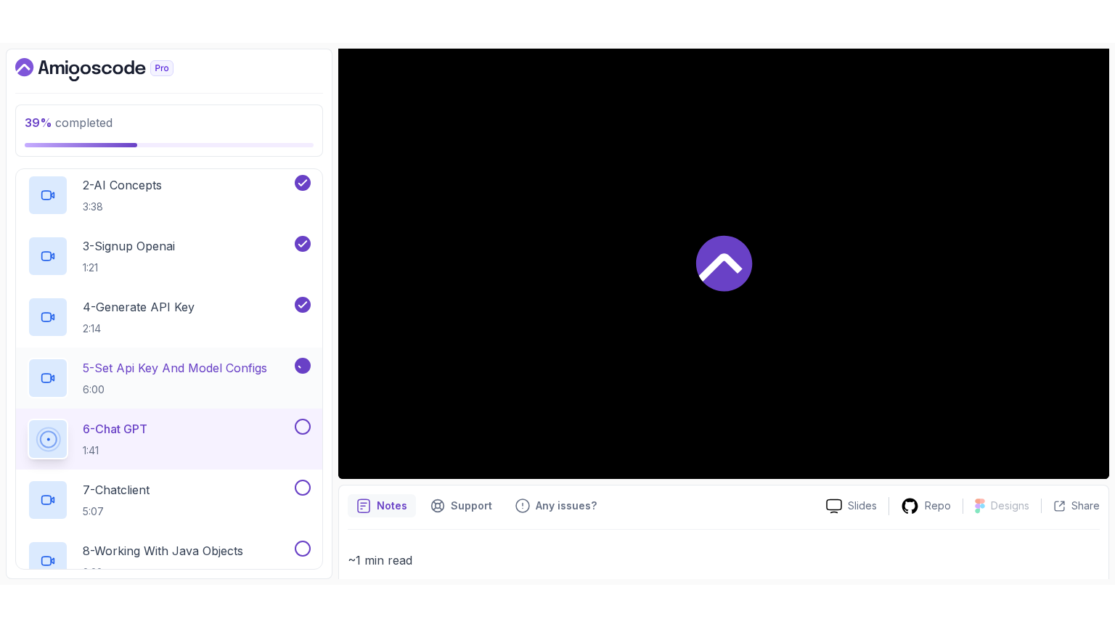
scroll to position [169, 0]
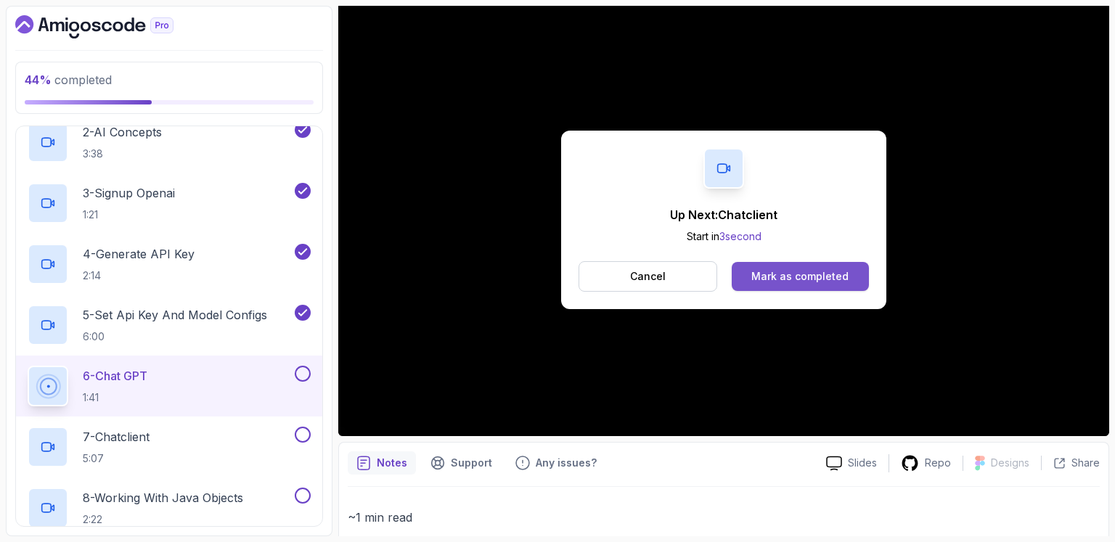
click at [812, 276] on div "Mark as completed" at bounding box center [799, 276] width 97 height 15
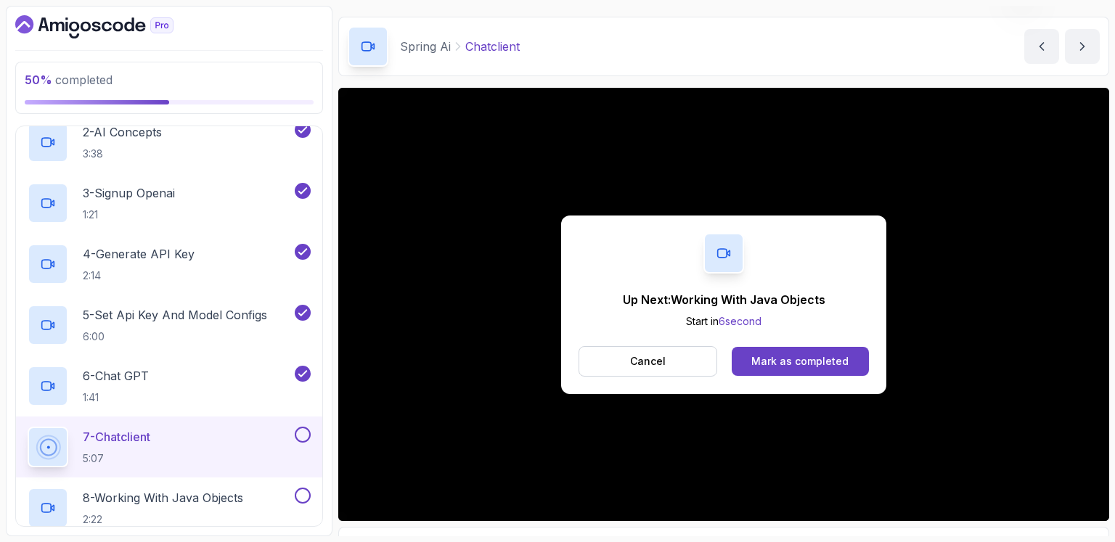
scroll to position [126, 0]
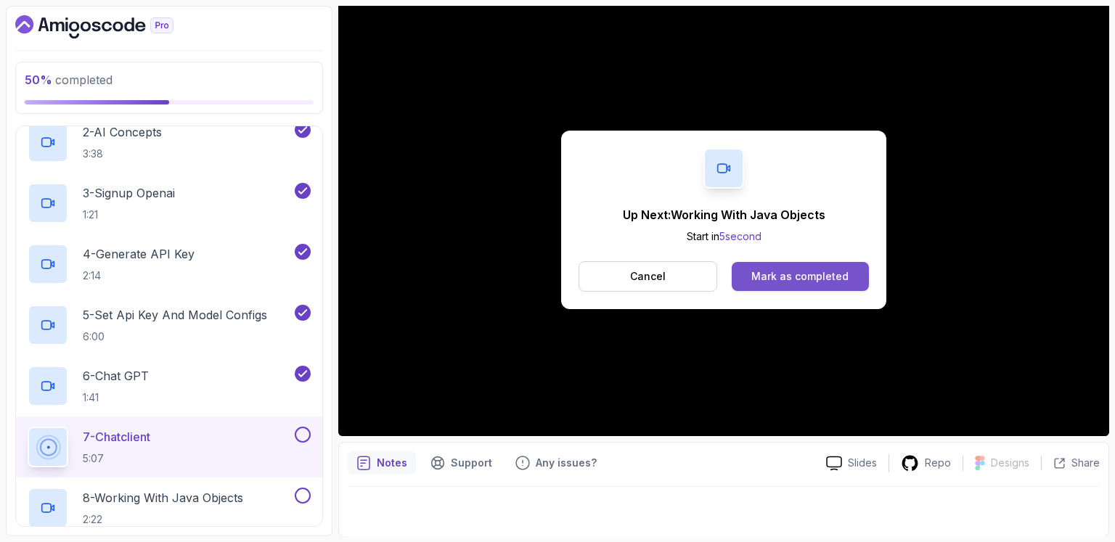
click at [819, 274] on div "Mark as completed" at bounding box center [799, 276] width 97 height 15
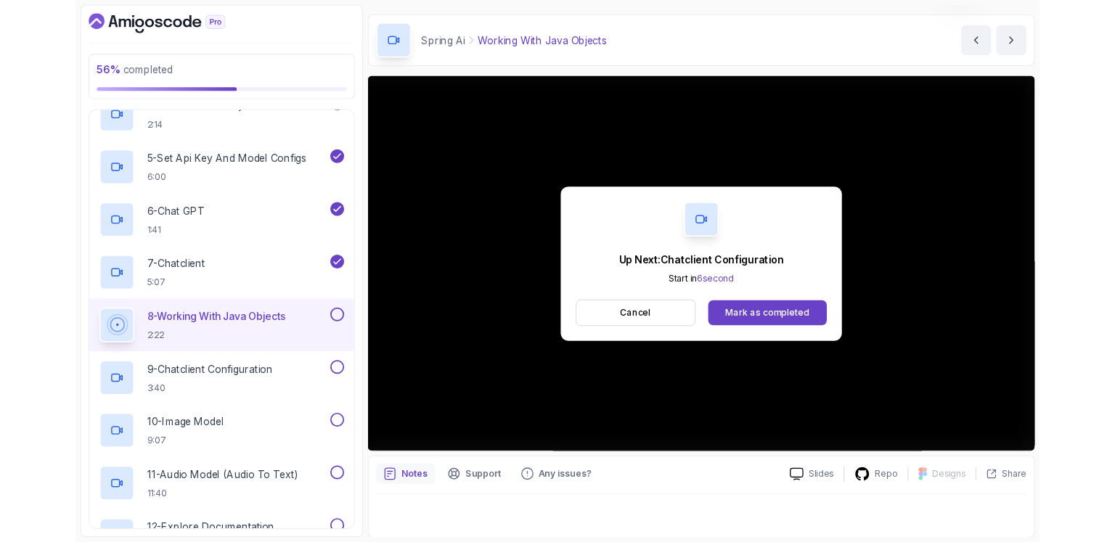
scroll to position [126, 0]
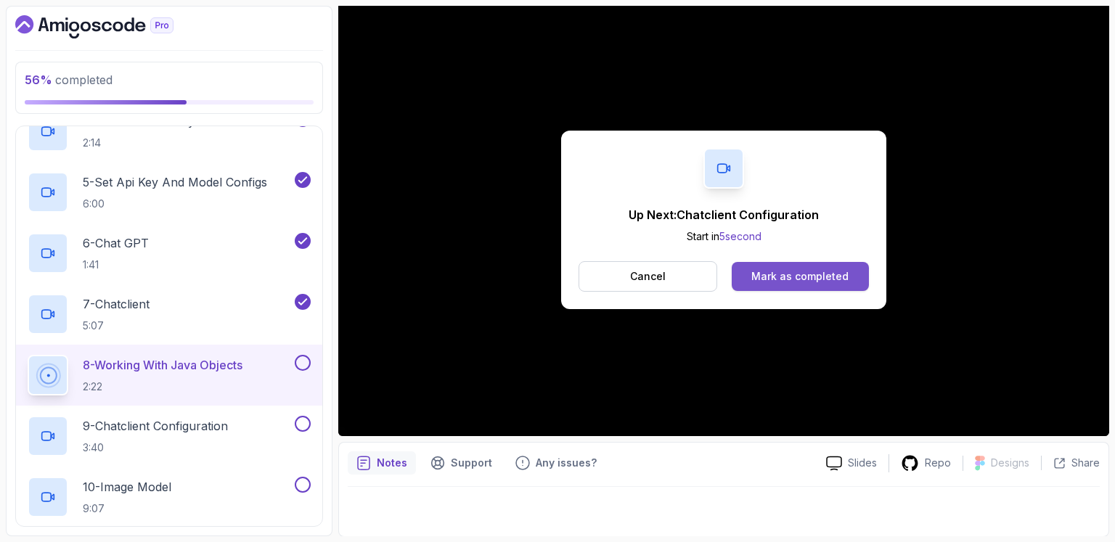
click at [786, 271] on div "Mark as completed" at bounding box center [799, 276] width 97 height 15
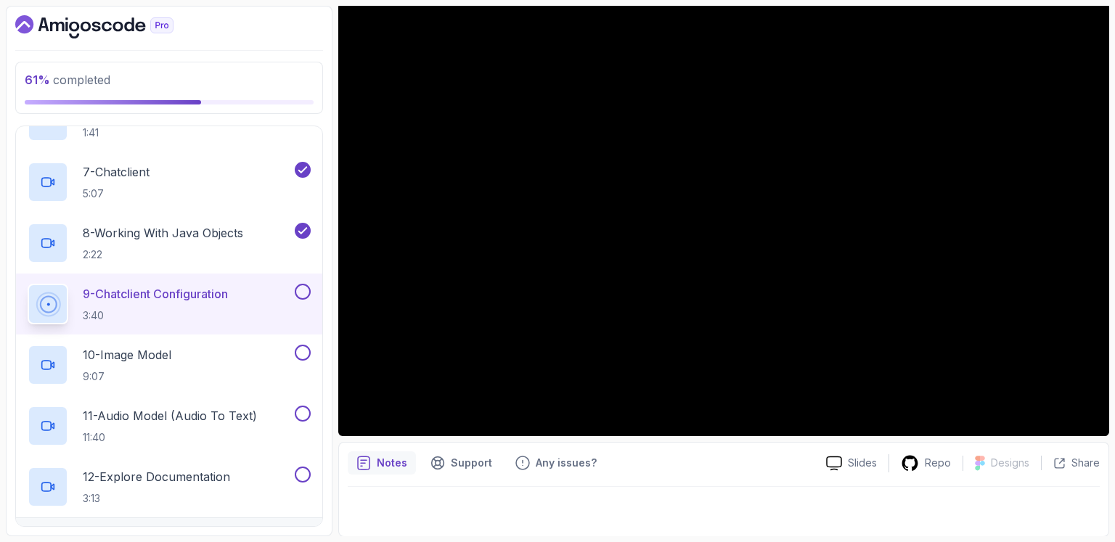
scroll to position [471, 0]
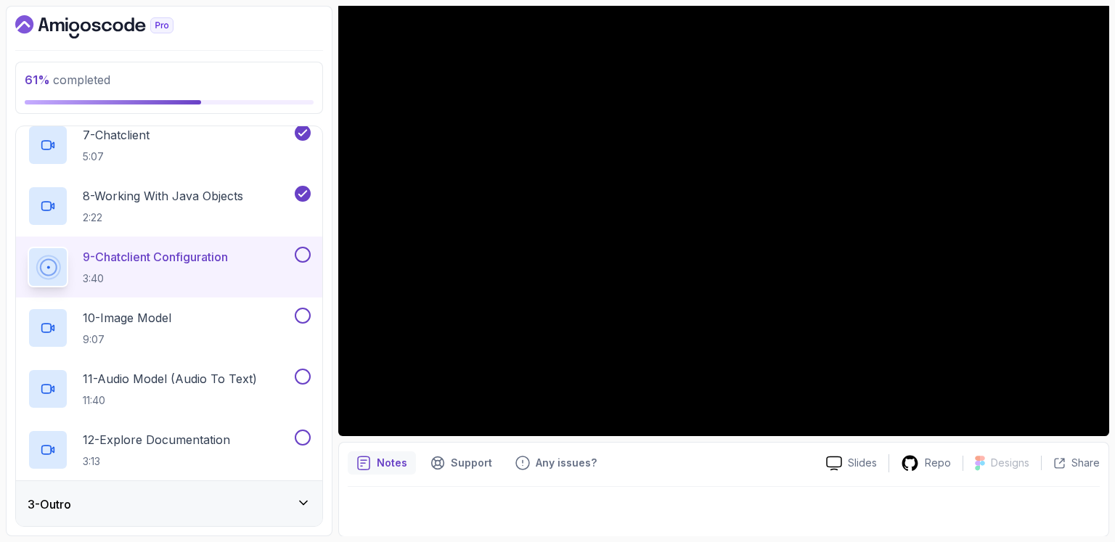
click at [302, 496] on icon at bounding box center [303, 503] width 15 height 15
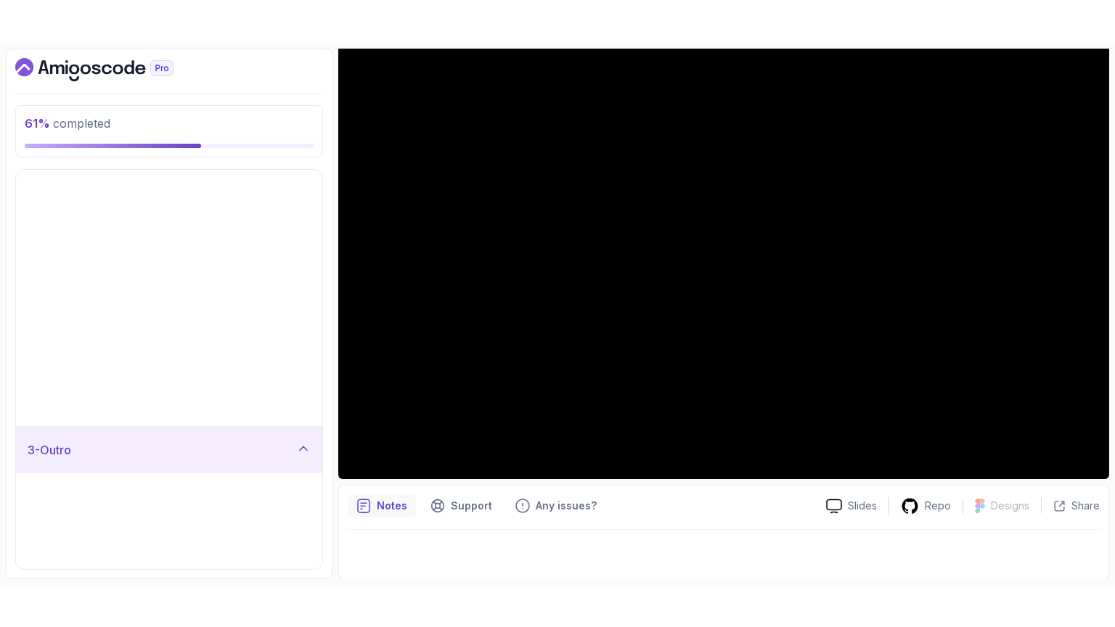
scroll to position [0, 0]
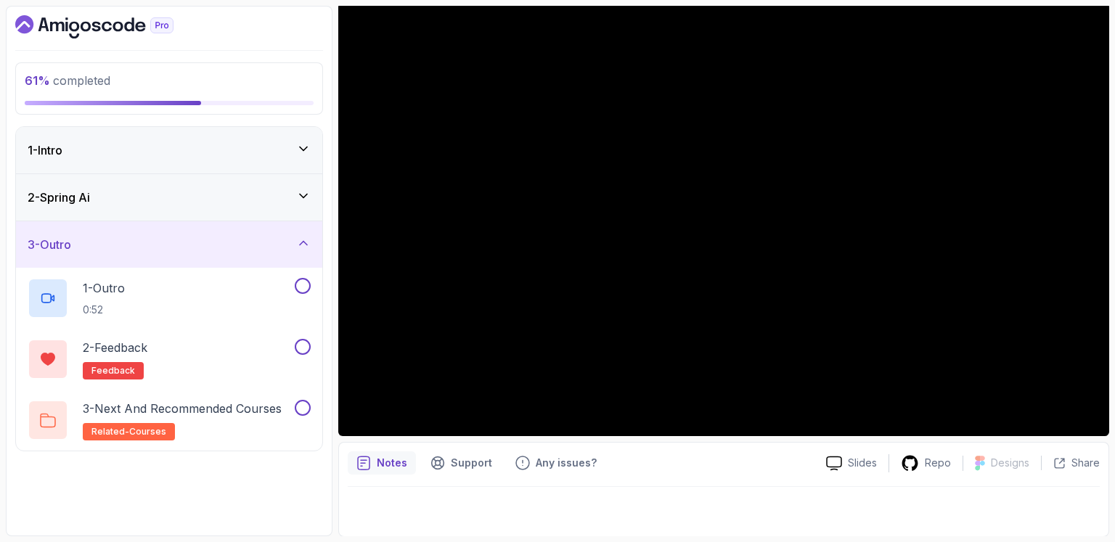
click at [301, 194] on icon at bounding box center [303, 196] width 7 height 4
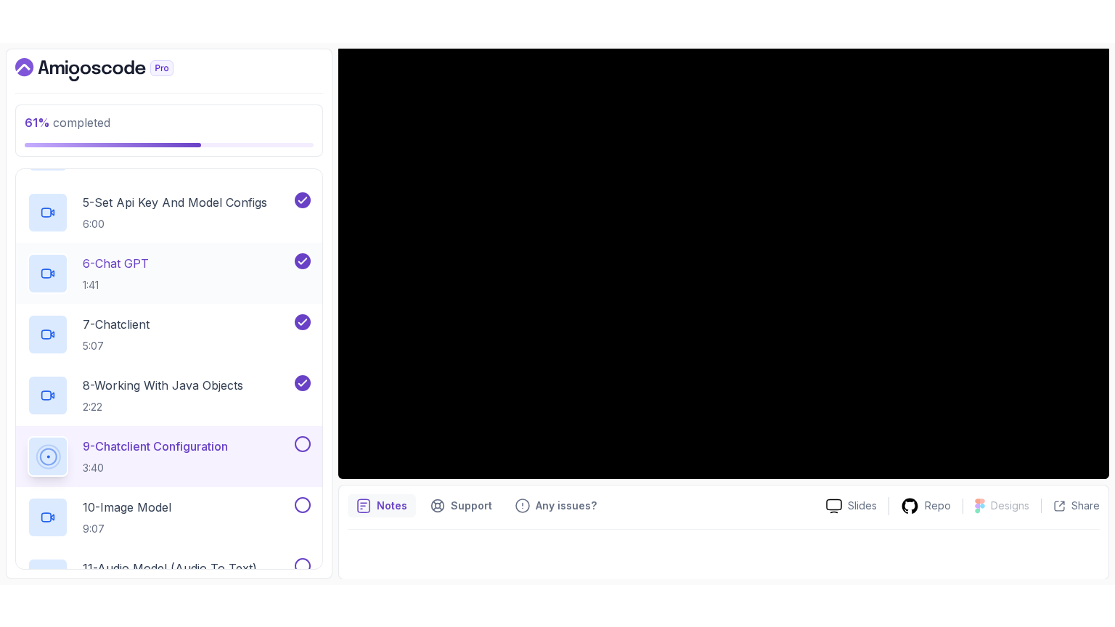
scroll to position [338, 0]
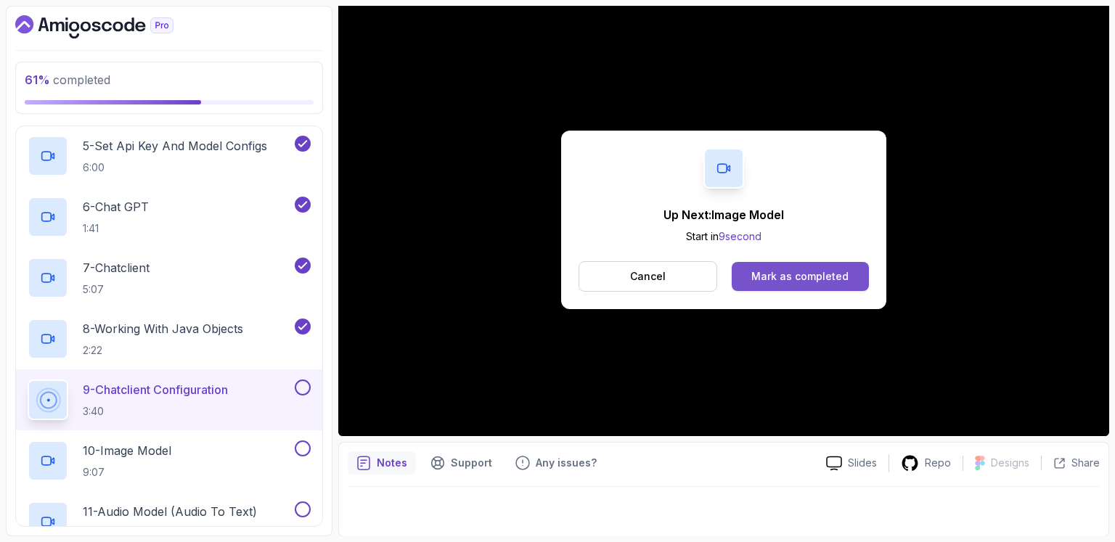
click at [816, 270] on div "Mark as completed" at bounding box center [799, 276] width 97 height 15
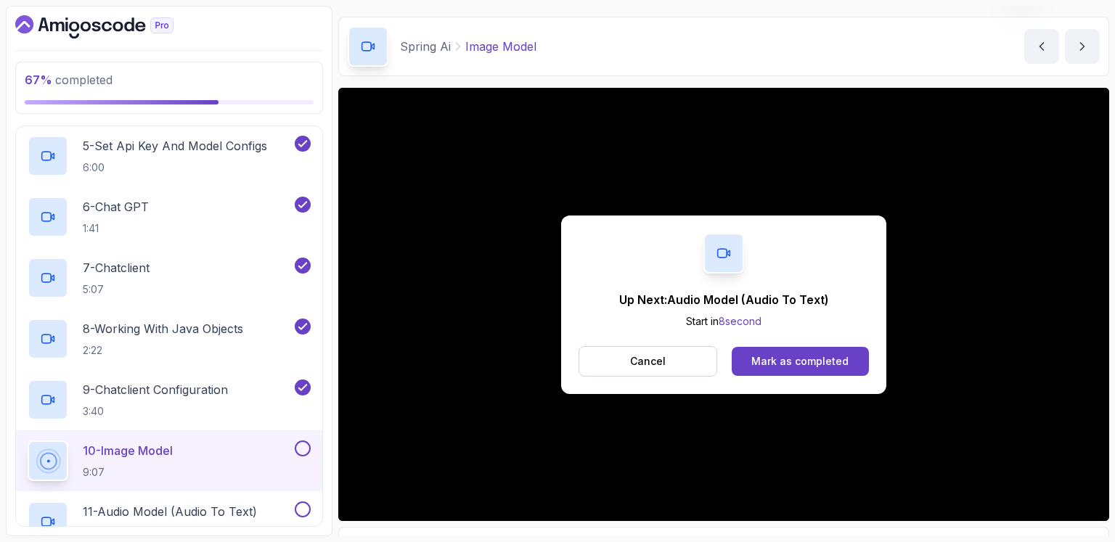
scroll to position [126, 0]
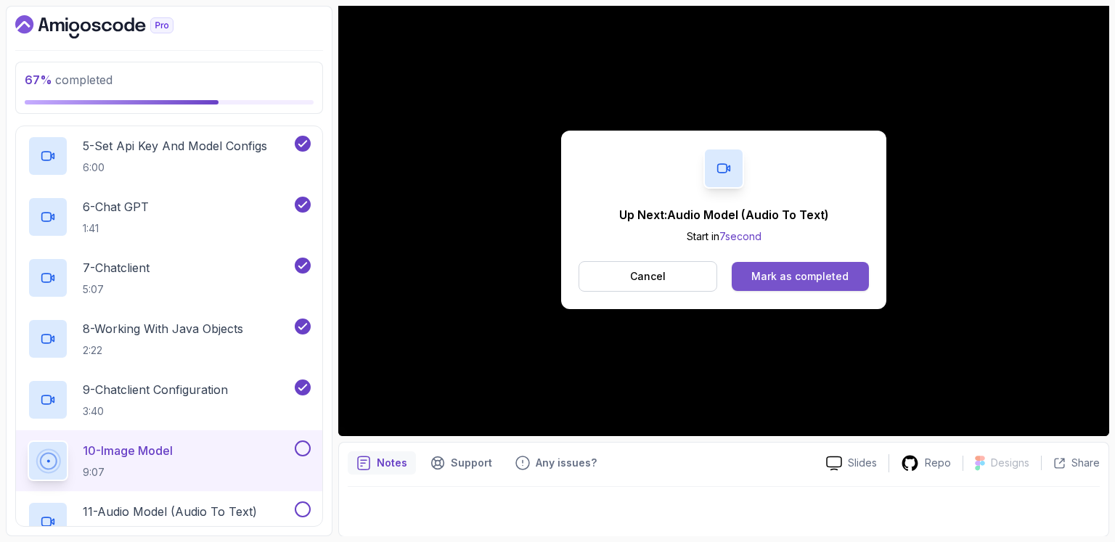
click at [812, 266] on button "Mark as completed" at bounding box center [800, 276] width 137 height 29
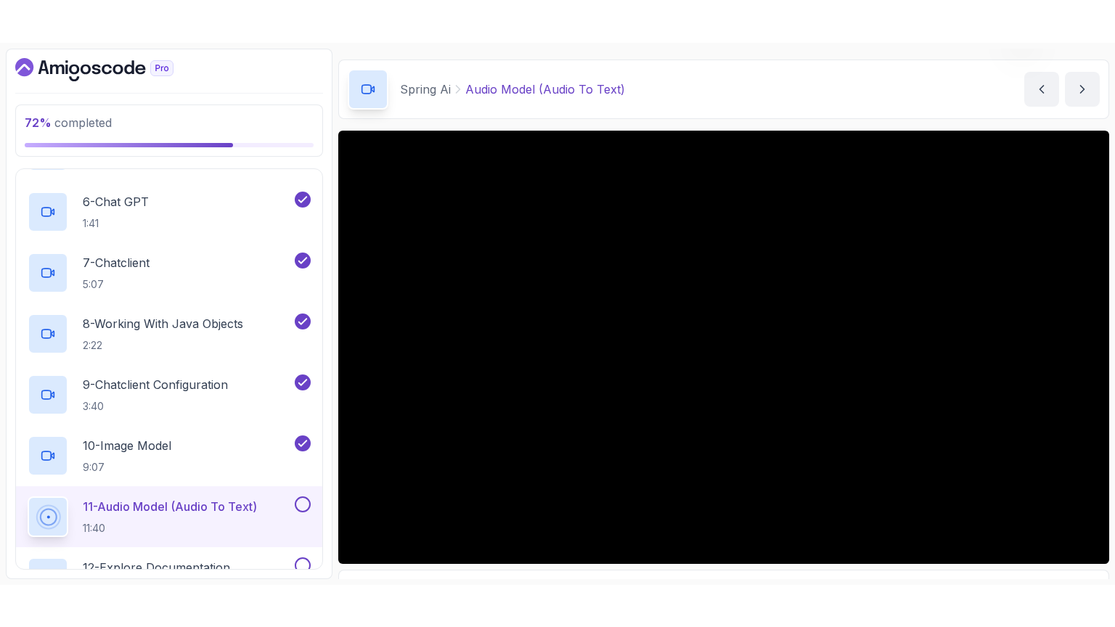
scroll to position [126, 0]
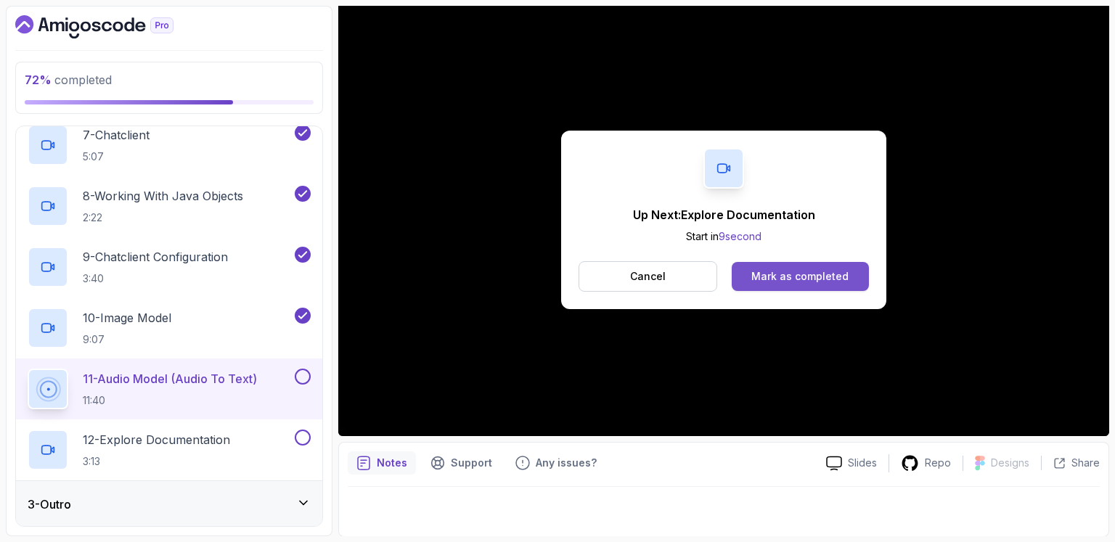
click at [810, 266] on button "Mark as completed" at bounding box center [800, 276] width 137 height 29
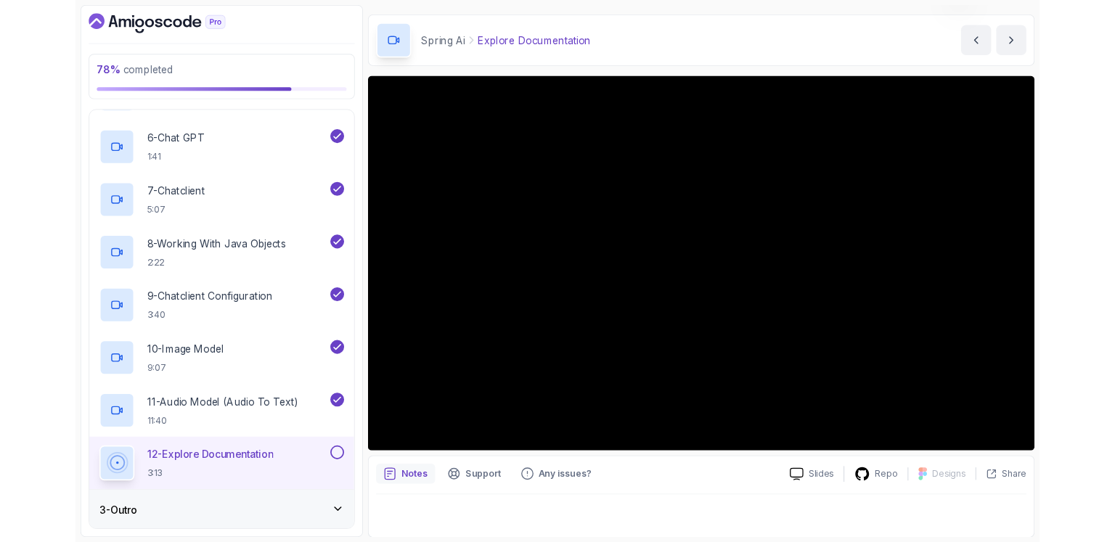
scroll to position [126, 0]
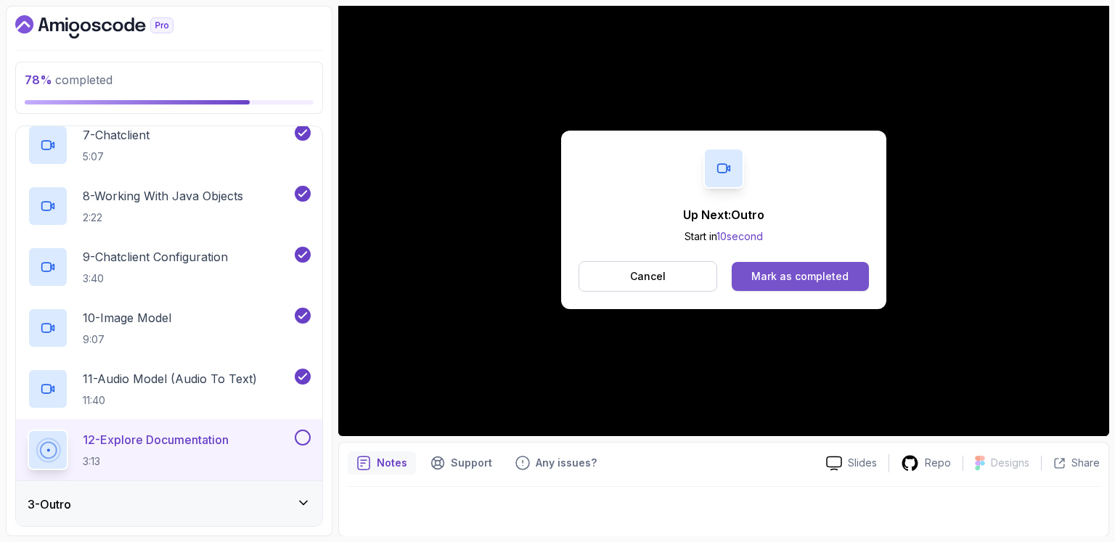
click at [811, 266] on button "Mark as completed" at bounding box center [800, 276] width 137 height 29
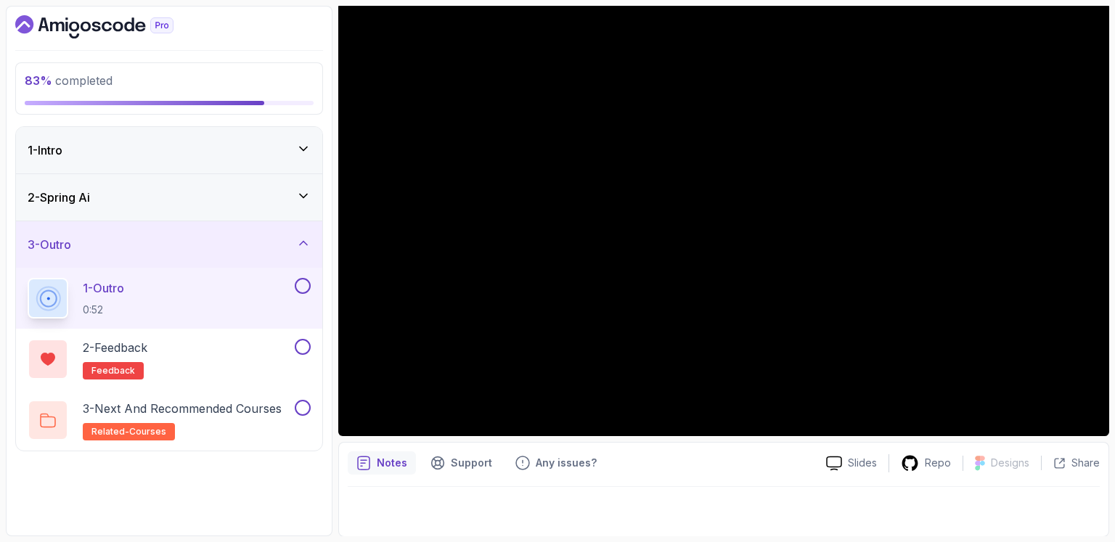
click at [263, 292] on div "1 - Outro 0:52" at bounding box center [160, 298] width 264 height 41
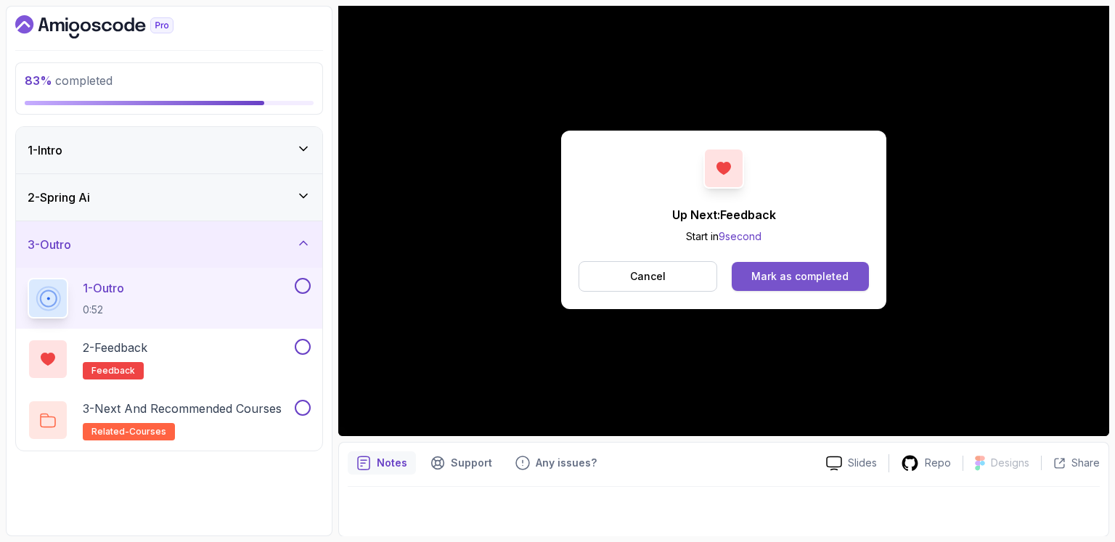
click at [832, 274] on div "Mark as completed" at bounding box center [799, 276] width 97 height 15
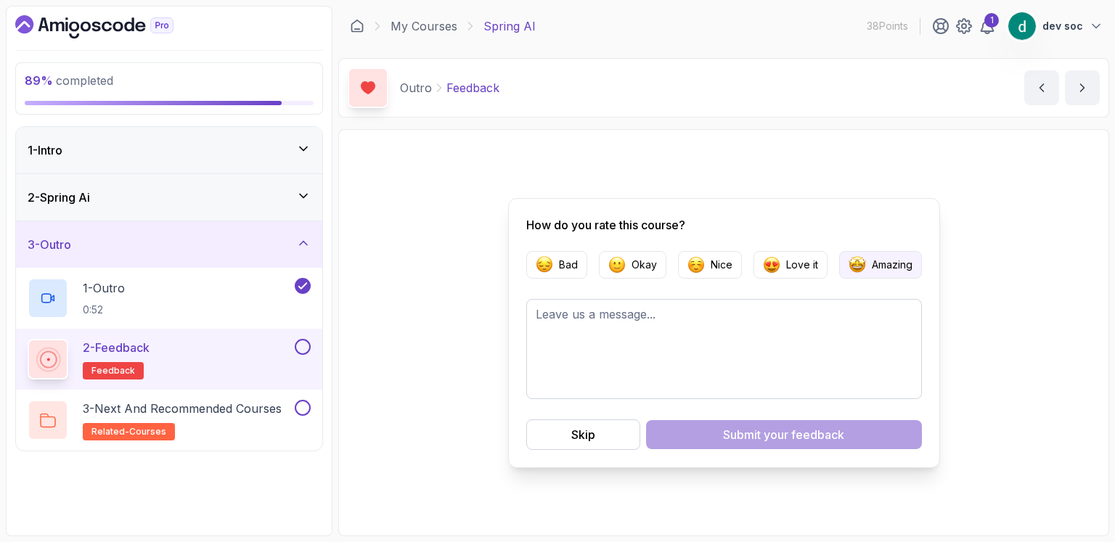
click at [874, 264] on p "Amazing" at bounding box center [892, 265] width 41 height 15
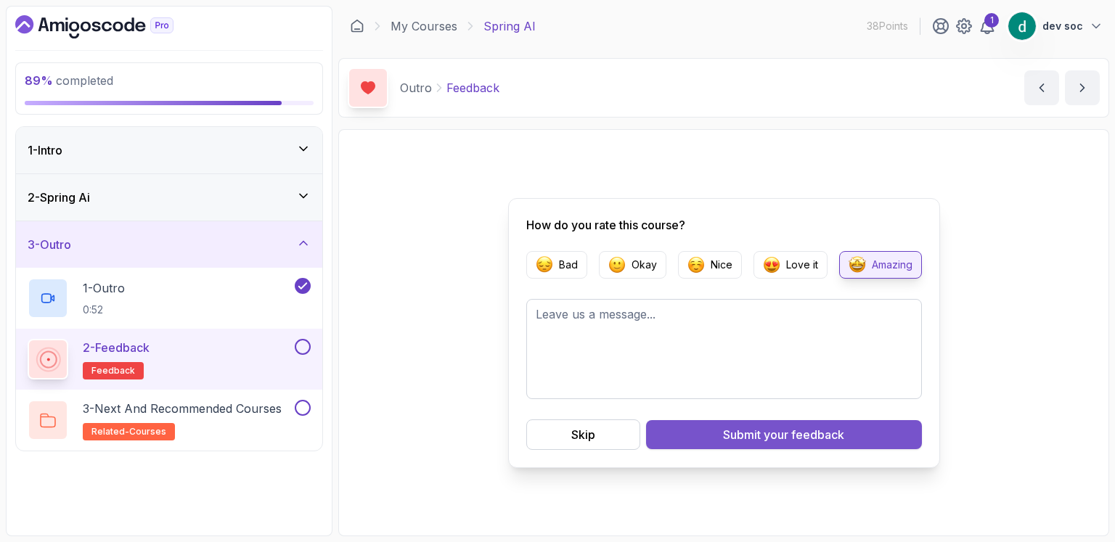
click at [806, 433] on span "your feedback" at bounding box center [803, 434] width 81 height 17
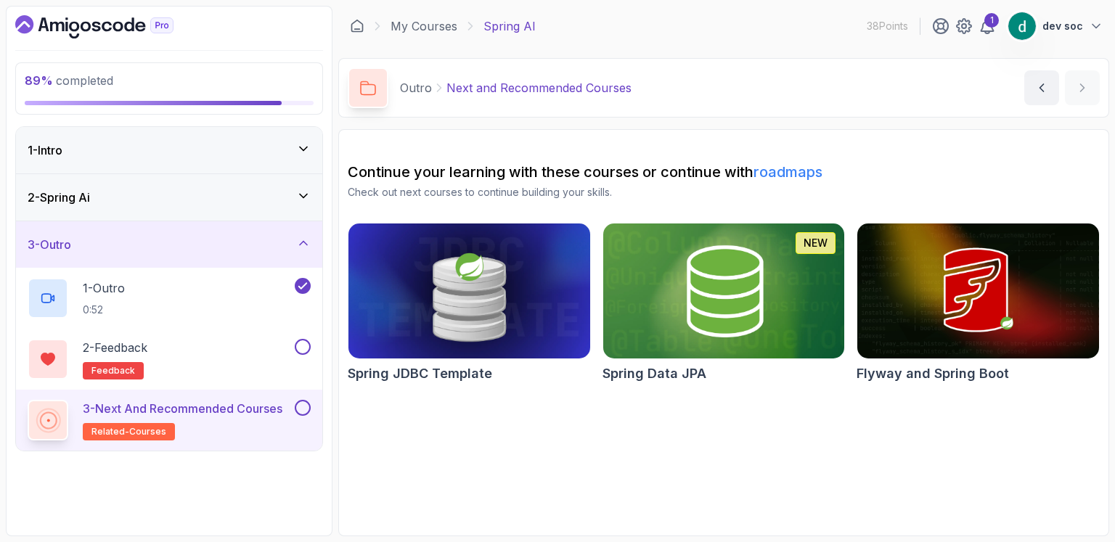
click at [258, 409] on p "3 - Next and Recommended Courses" at bounding box center [183, 408] width 200 height 17
click at [301, 343] on button at bounding box center [303, 347] width 16 height 16
click at [438, 33] on link "My Courses" at bounding box center [423, 25] width 67 height 17
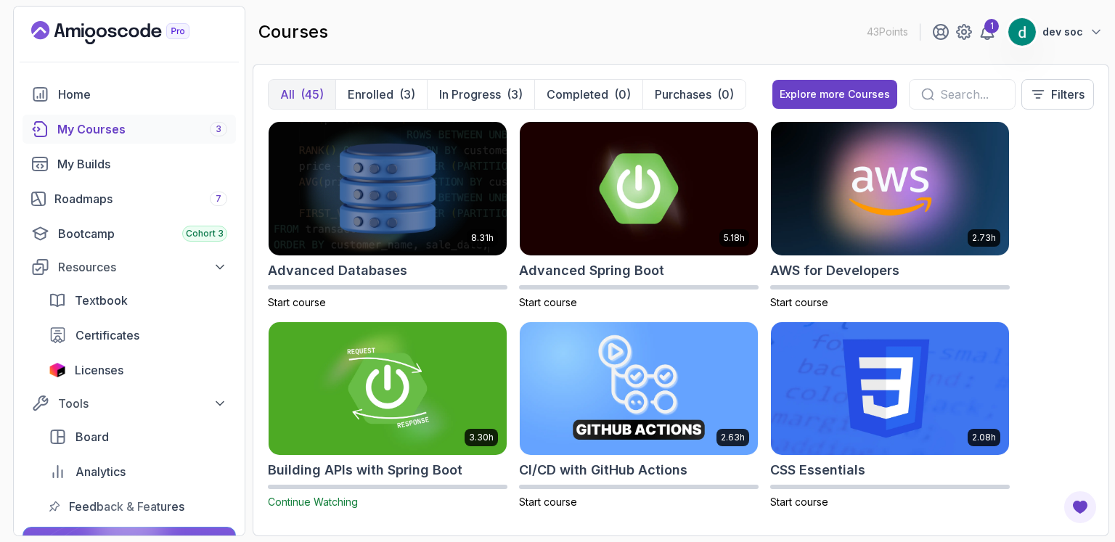
click at [103, 111] on div "Home My Courses 3 My Builds Roadmaps 7 Bootcamp Cohort 3 Resources Textbook Cer…" at bounding box center [128, 300] width 213 height 441
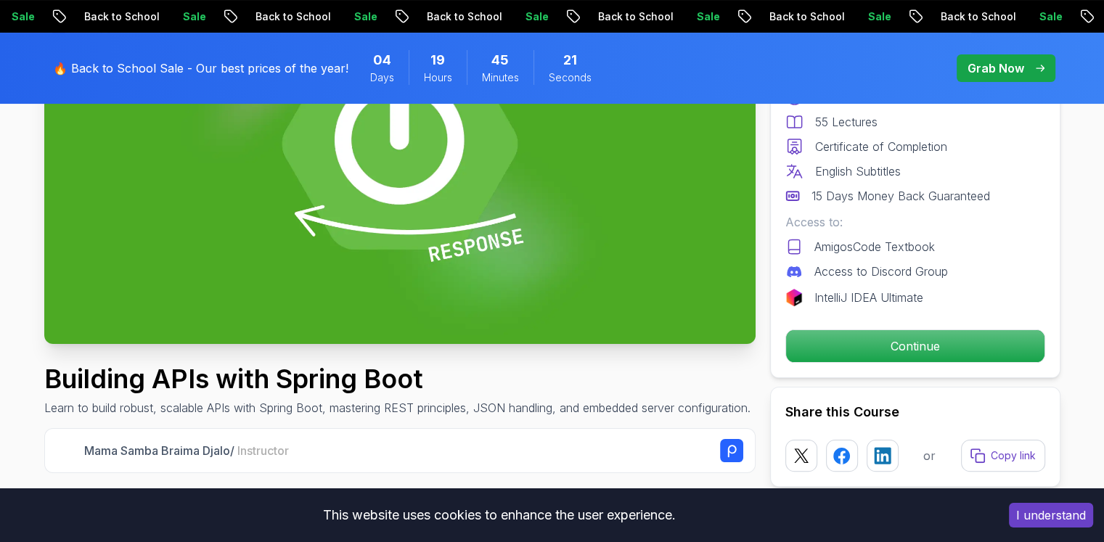
scroll to position [169, 0]
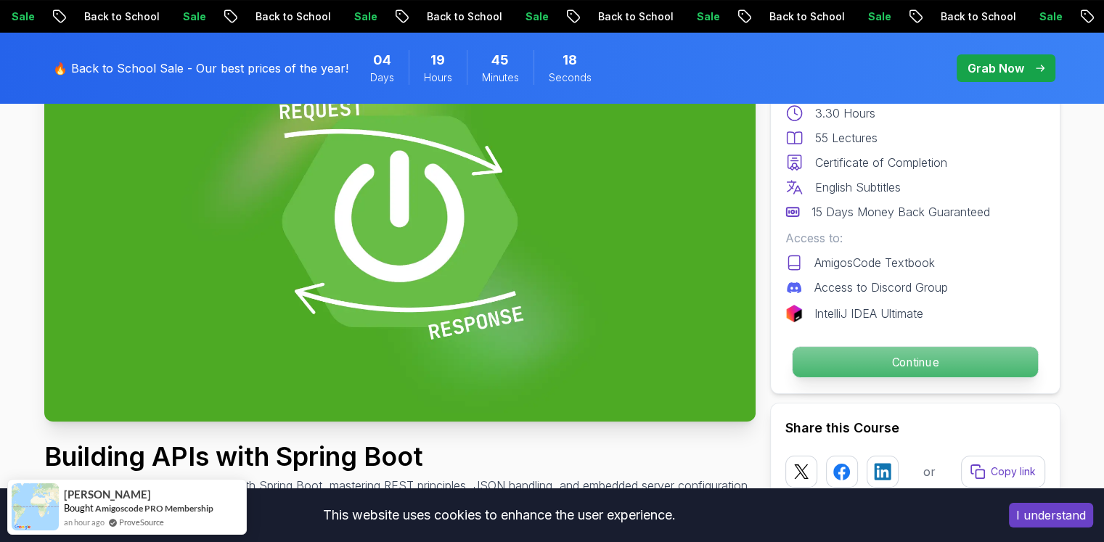
click at [903, 372] on p "Continue" at bounding box center [914, 362] width 245 height 30
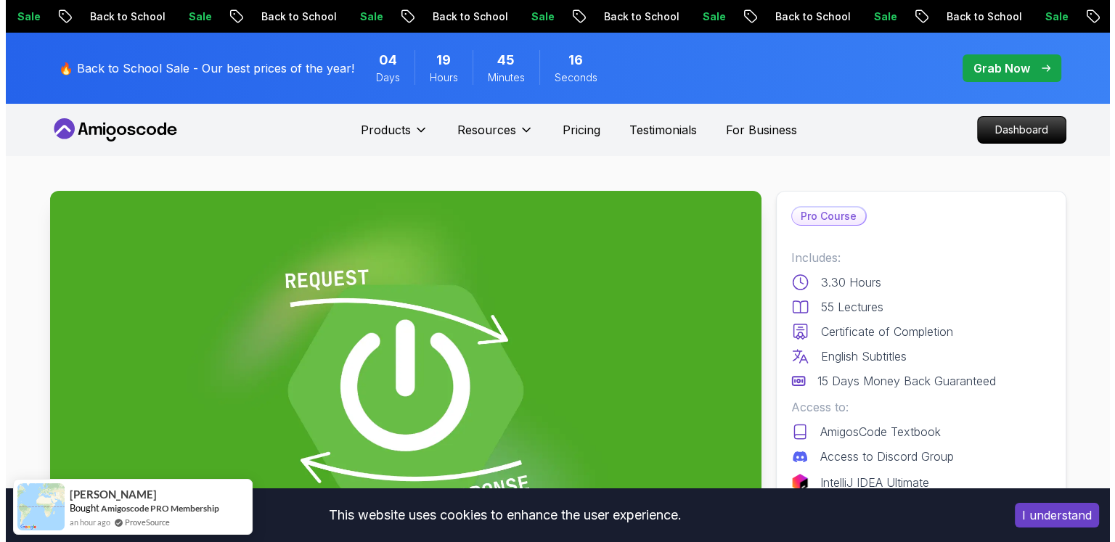
scroll to position [0, 0]
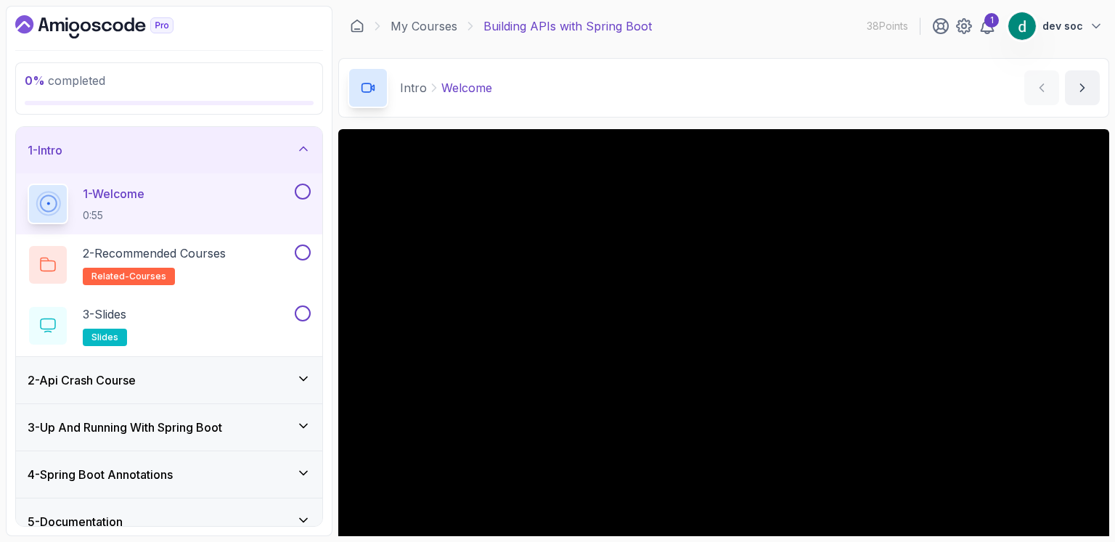
scroll to position [126, 0]
